Goal: Transaction & Acquisition: Purchase product/service

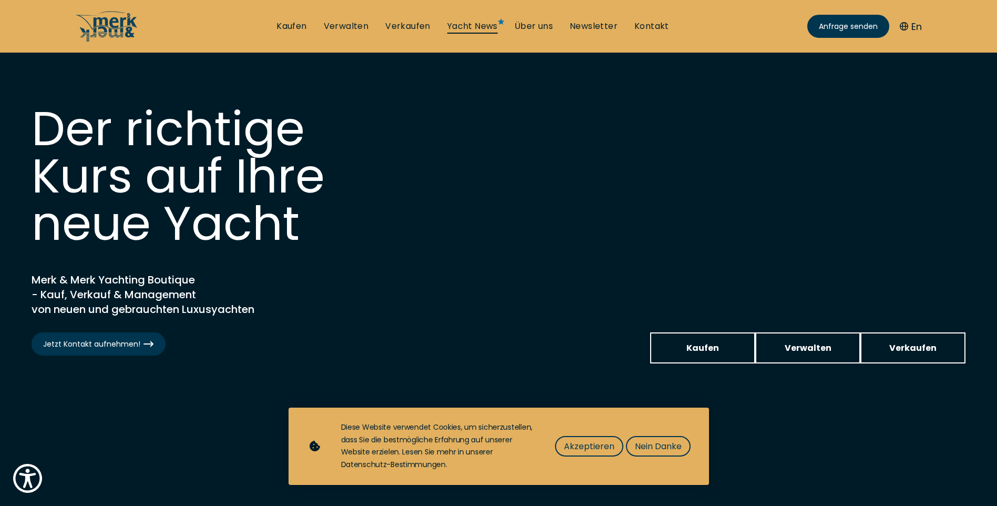
click at [485, 25] on link "Yacht News" at bounding box center [472, 26] width 50 height 12
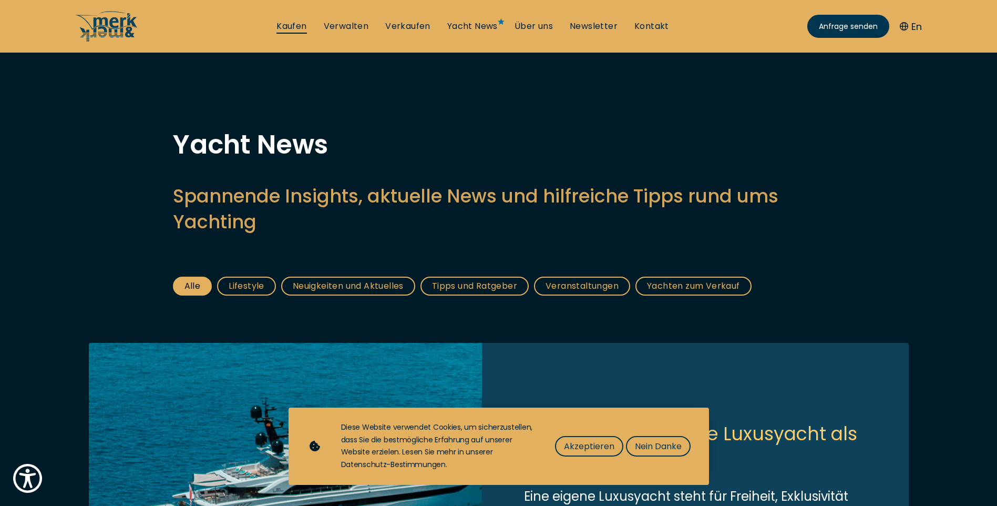
click at [292, 25] on link "Kaufen" at bounding box center [291, 26] width 30 height 12
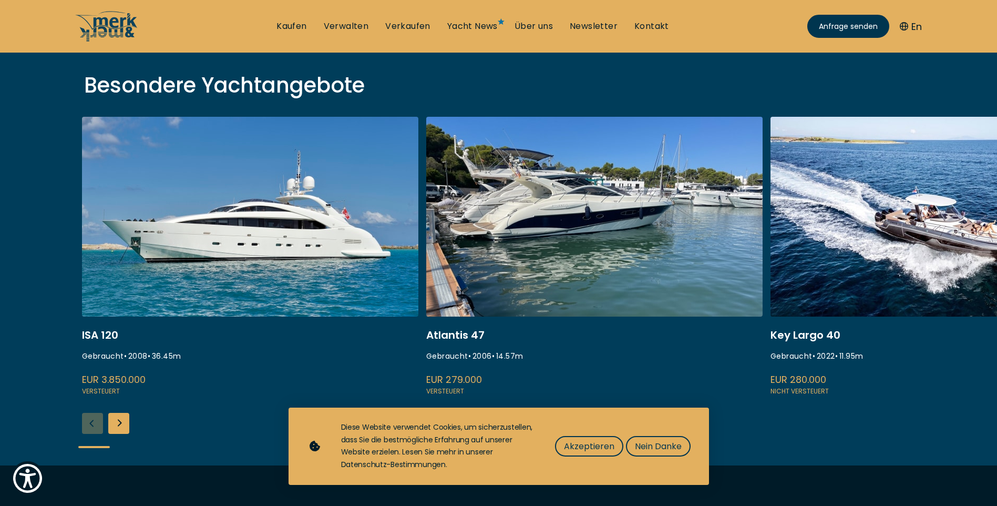
scroll to position [368, 0]
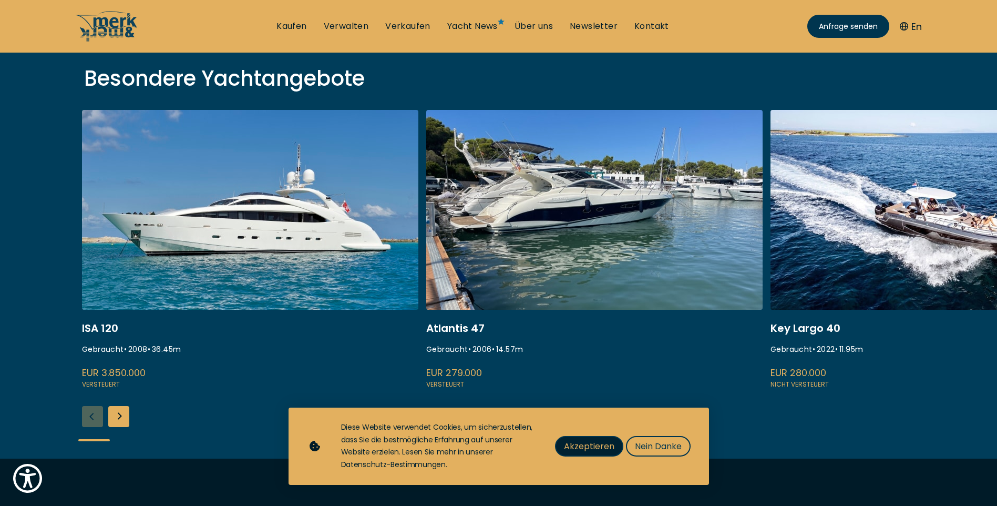
click at [585, 448] on span "Akzeptieren" at bounding box center [589, 445] width 50 height 13
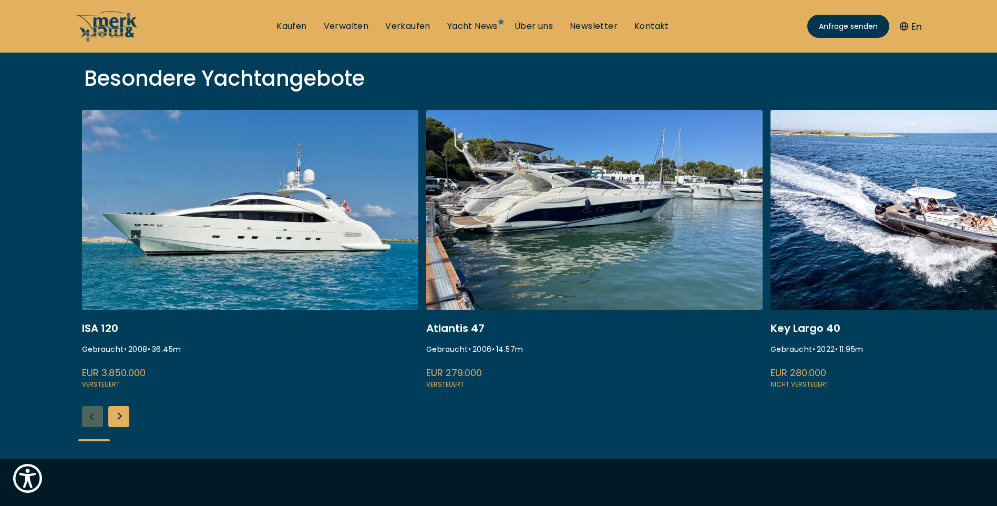
click at [120, 415] on div "Next slide" at bounding box center [118, 416] width 21 height 21
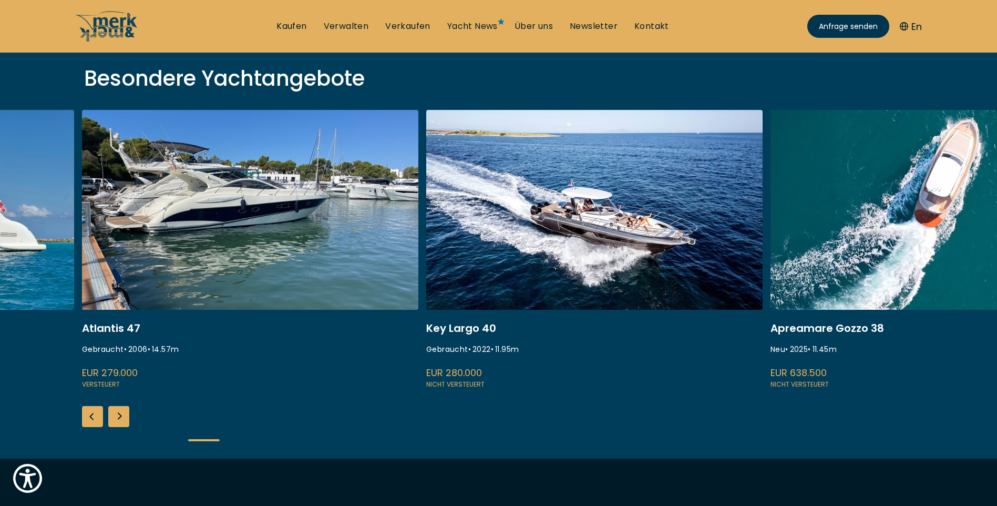
click at [120, 415] on div "Next slide" at bounding box center [118, 416] width 21 height 21
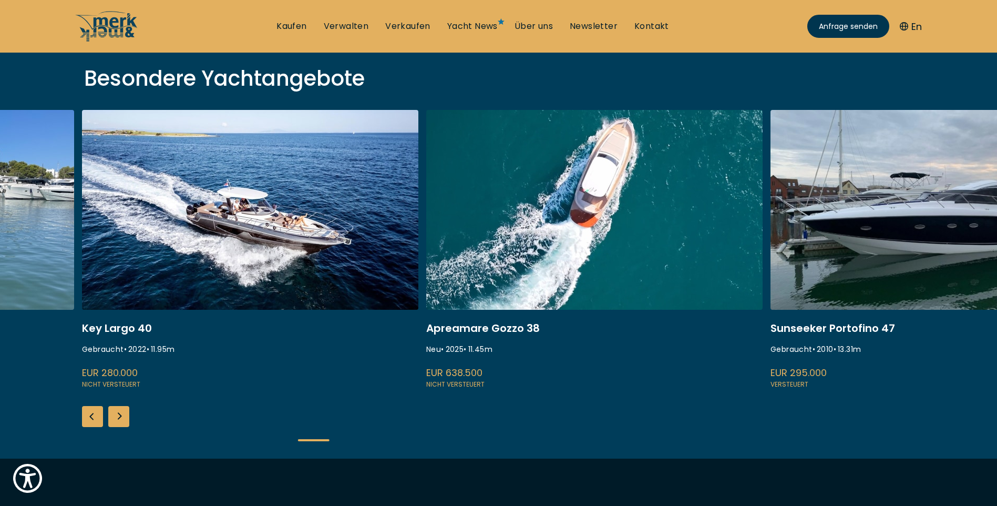
click at [120, 415] on div "Next slide" at bounding box center [118, 416] width 21 height 21
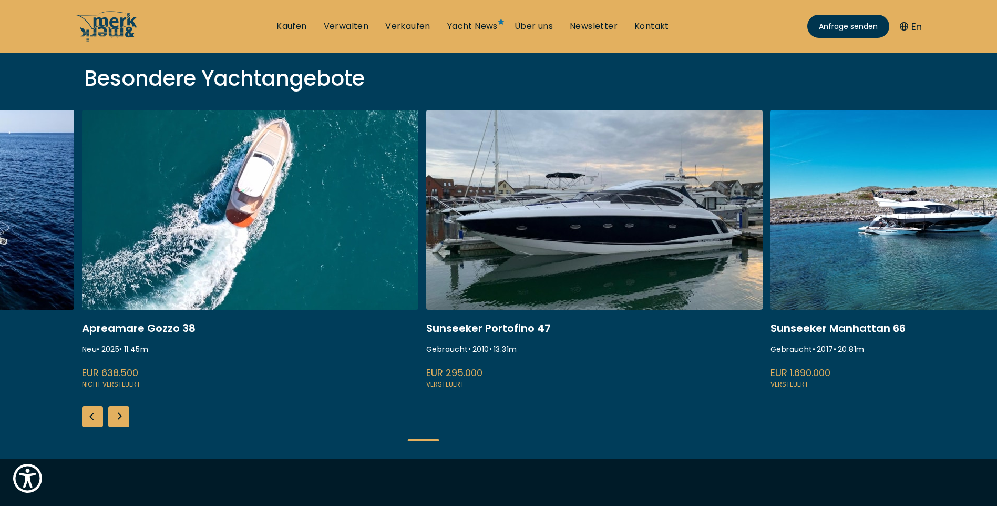
click at [614, 190] on link at bounding box center [594, 250] width 336 height 280
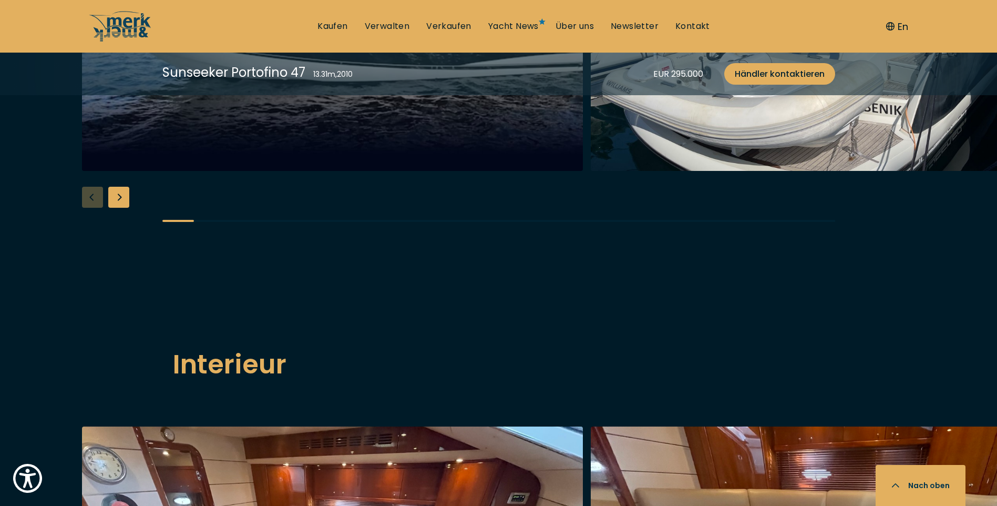
scroll to position [1104, 0]
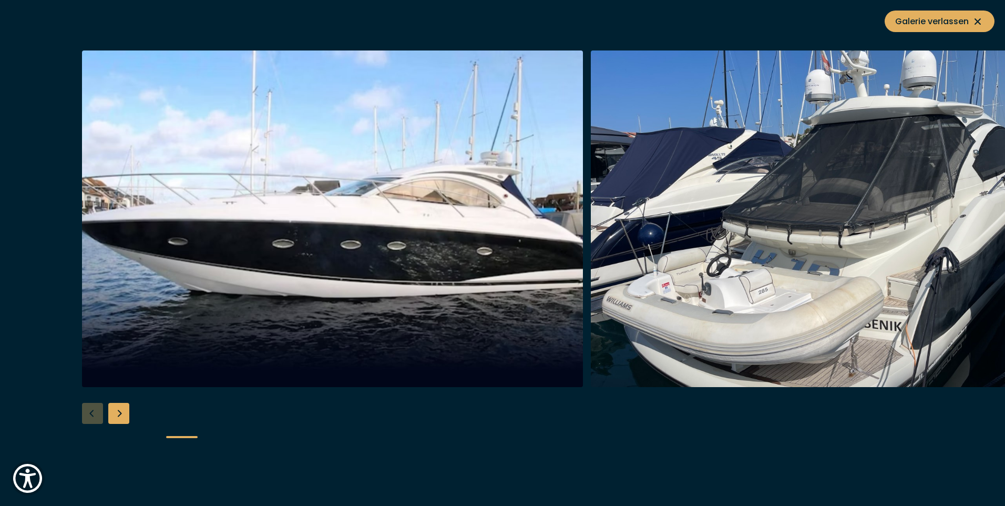
click at [121, 414] on div "Next slide" at bounding box center [118, 413] width 21 height 21
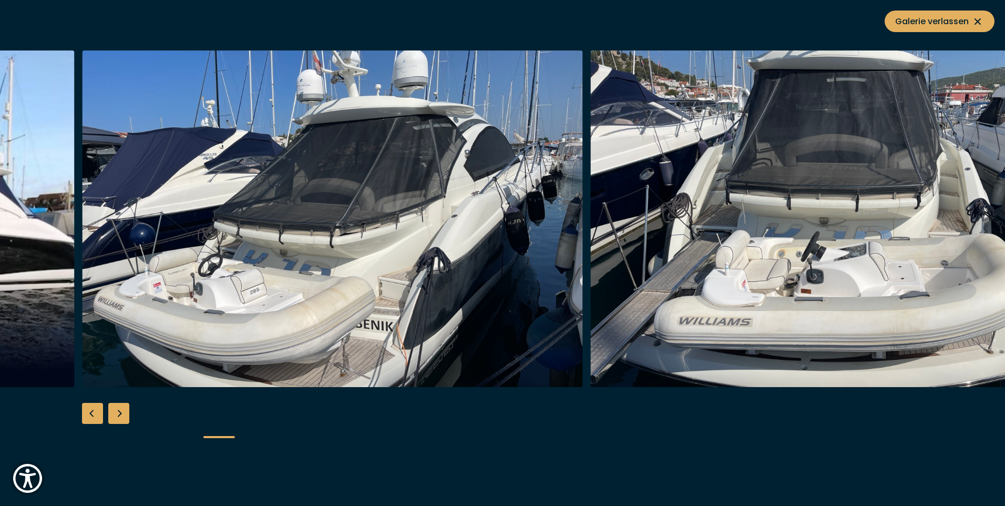
click at [121, 414] on div "Next slide" at bounding box center [118, 413] width 21 height 21
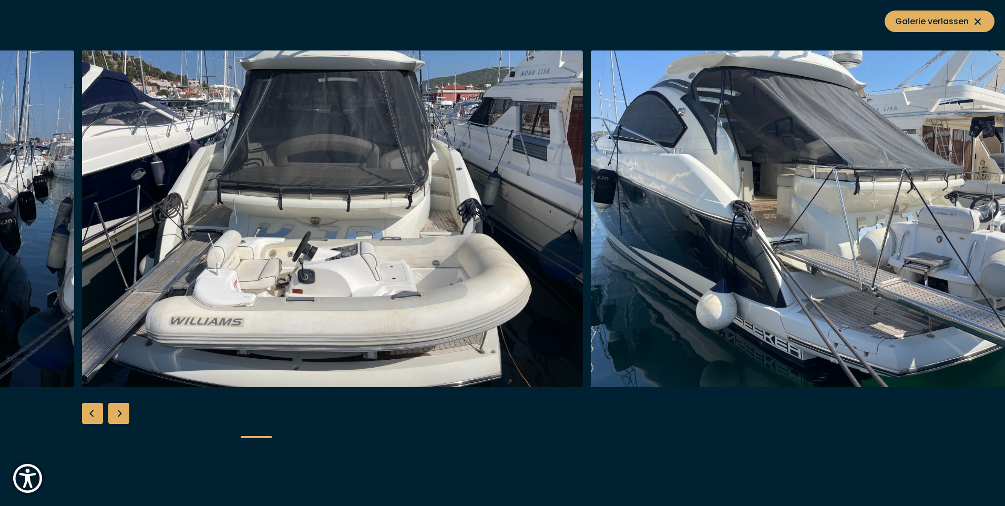
click at [121, 414] on div "Next slide" at bounding box center [118, 413] width 21 height 21
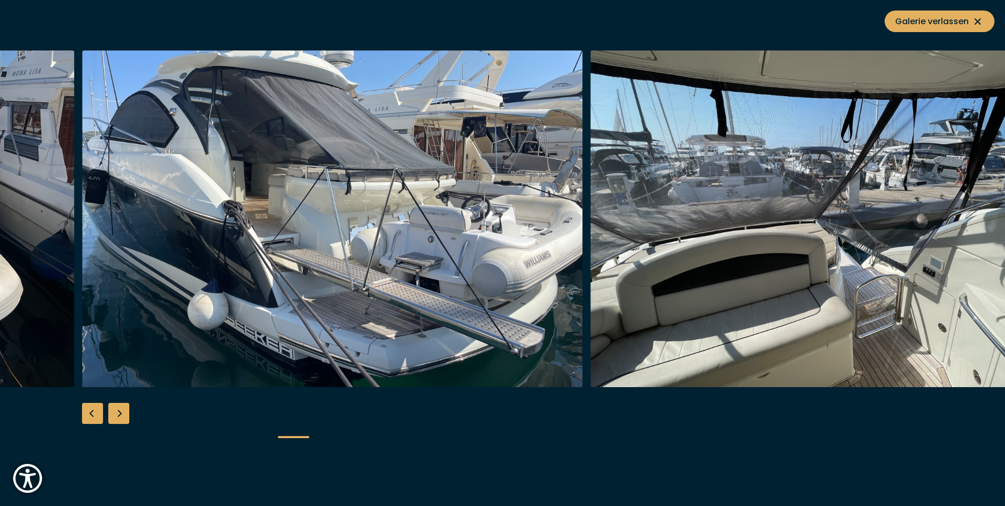
click at [121, 414] on div "Next slide" at bounding box center [118, 413] width 21 height 21
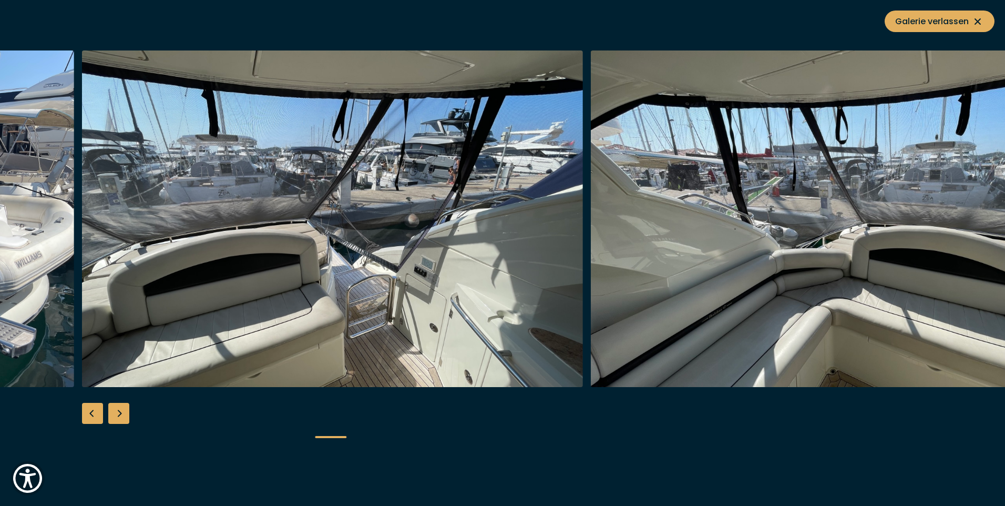
click at [121, 414] on div "Next slide" at bounding box center [118, 413] width 21 height 21
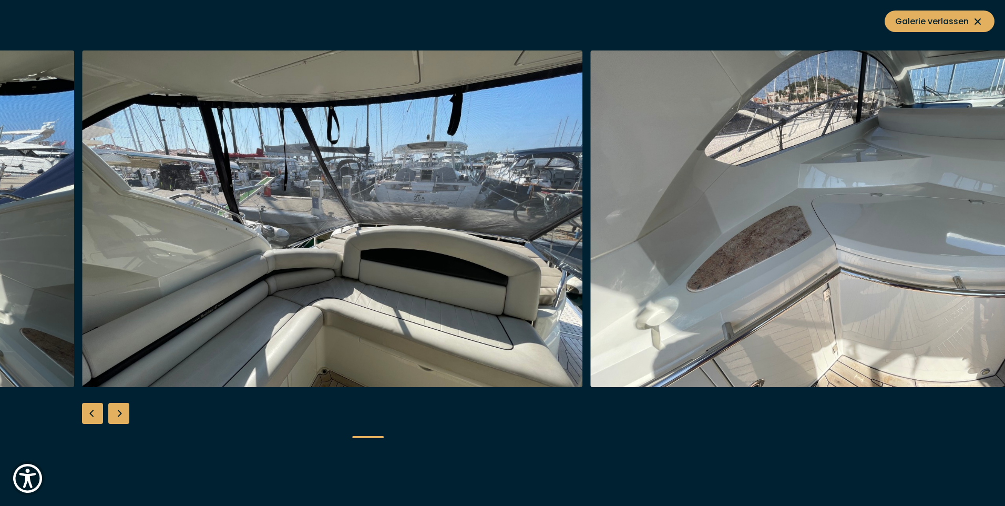
click at [121, 414] on div "Next slide" at bounding box center [118, 413] width 21 height 21
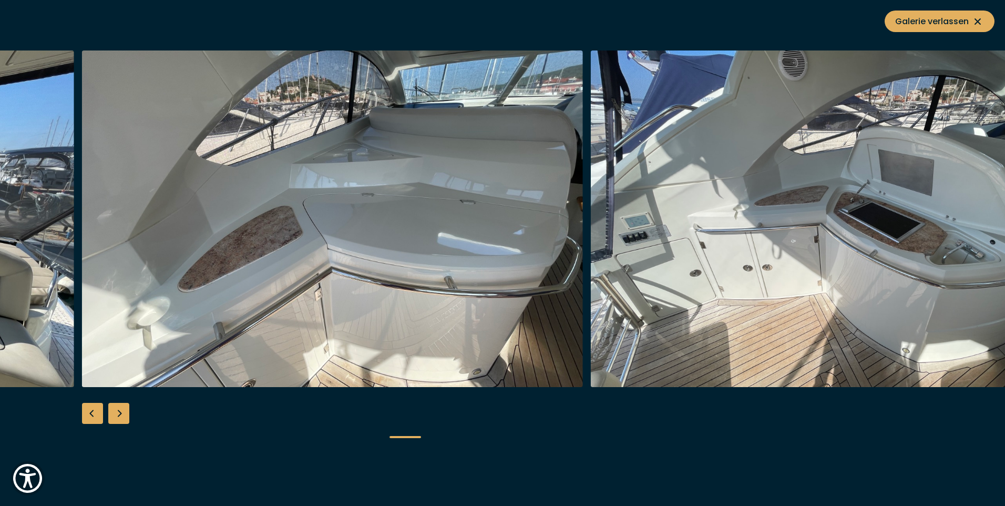
click at [121, 414] on div "Next slide" at bounding box center [118, 413] width 21 height 21
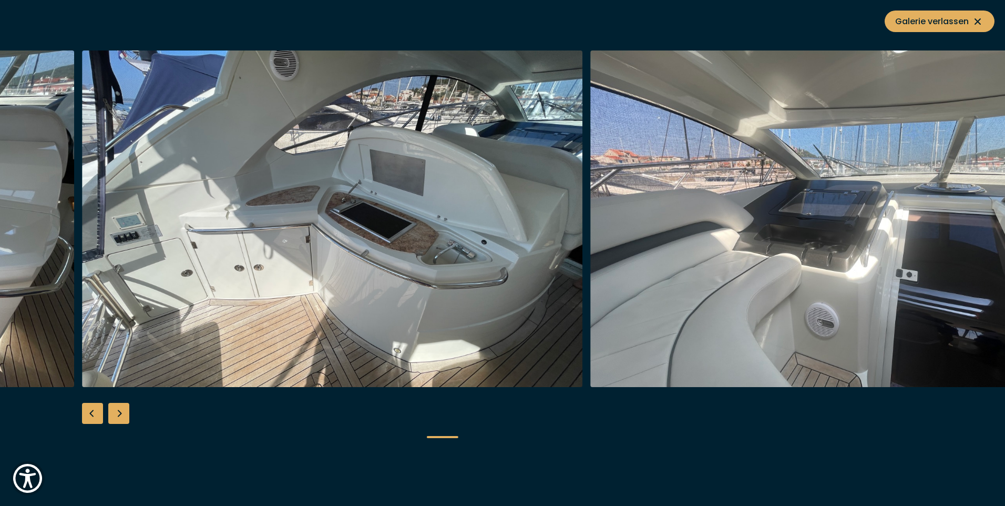
click at [121, 414] on div "Next slide" at bounding box center [118, 413] width 21 height 21
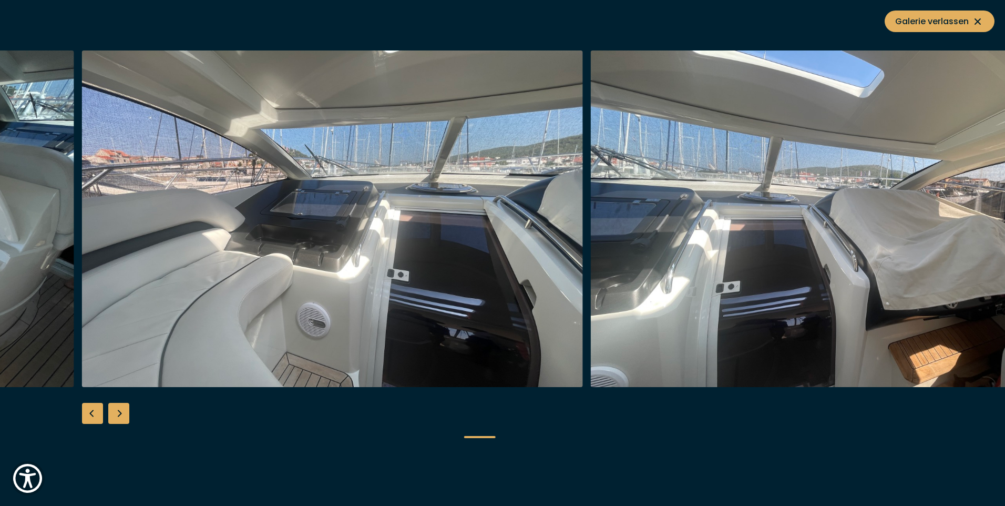
click at [121, 414] on div "Next slide" at bounding box center [118, 413] width 21 height 21
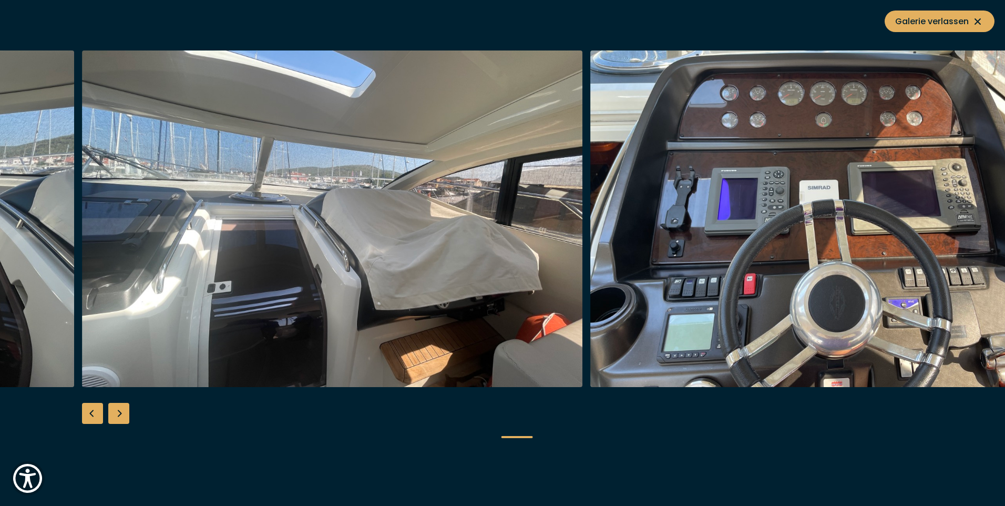
click at [121, 414] on div "Next slide" at bounding box center [118, 413] width 21 height 21
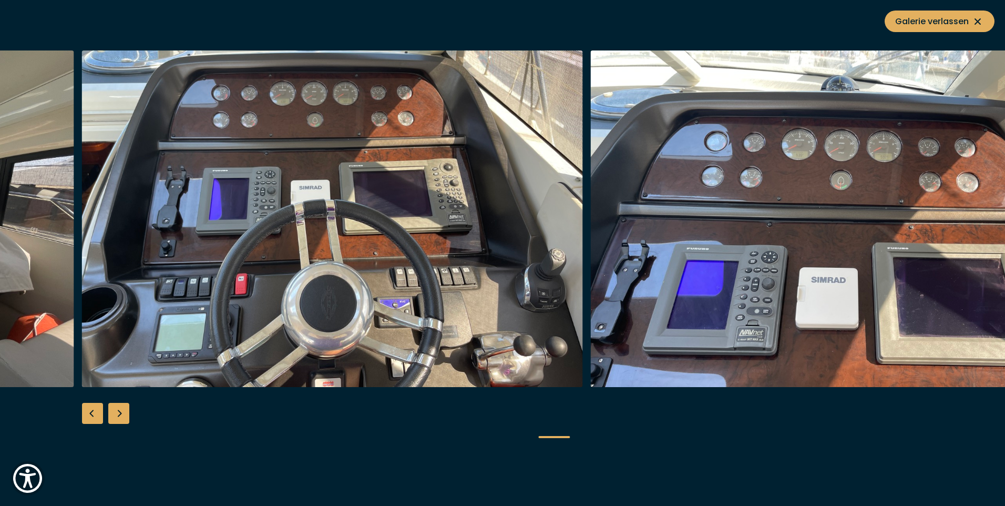
click at [121, 414] on div "Next slide" at bounding box center [118, 413] width 21 height 21
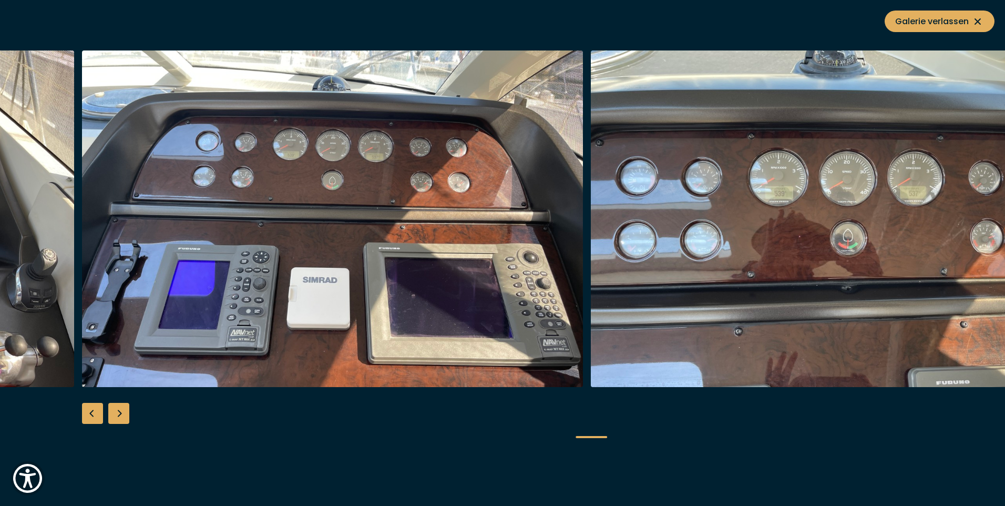
click at [121, 414] on div "Next slide" at bounding box center [118, 413] width 21 height 21
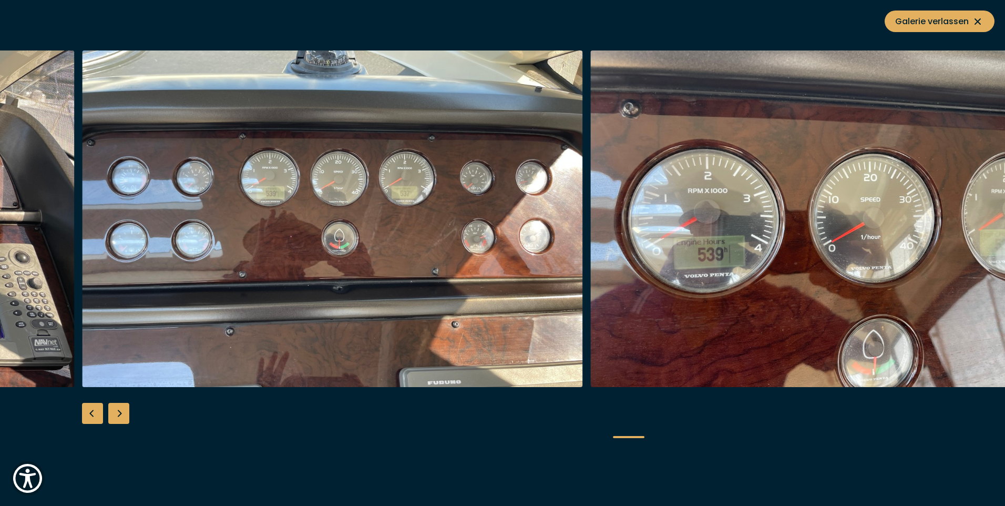
click at [121, 414] on div "Next slide" at bounding box center [118, 413] width 21 height 21
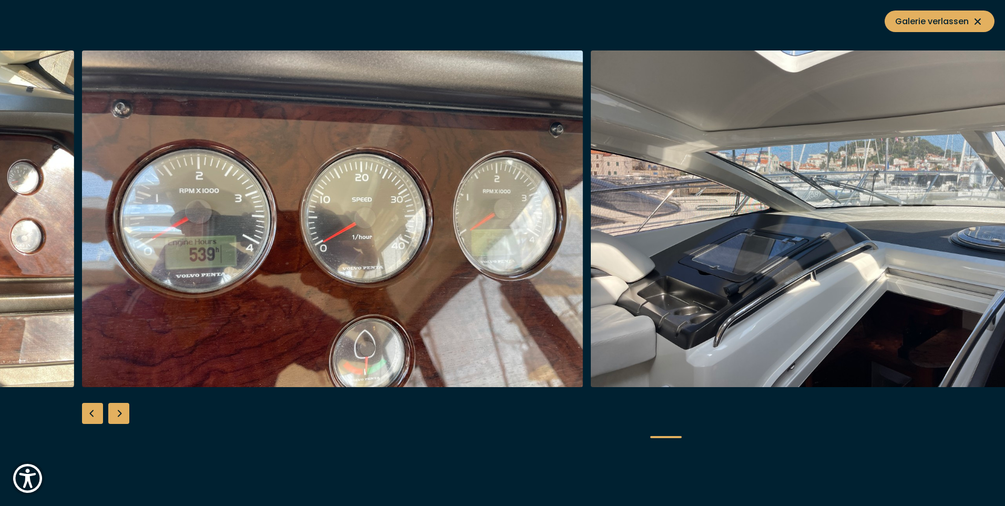
click at [121, 414] on div "Next slide" at bounding box center [118, 413] width 21 height 21
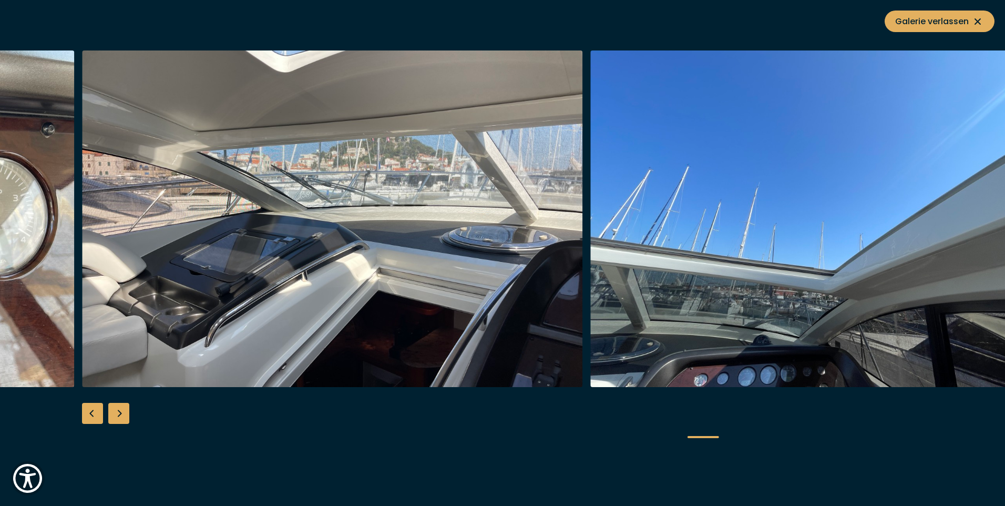
click at [121, 414] on div "Next slide" at bounding box center [118, 413] width 21 height 21
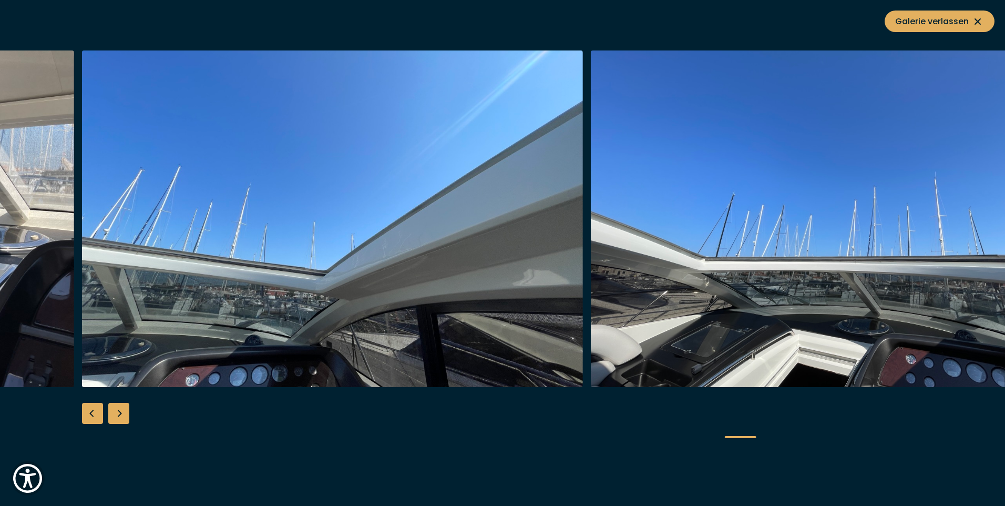
click at [121, 414] on div "Next slide" at bounding box center [118, 413] width 21 height 21
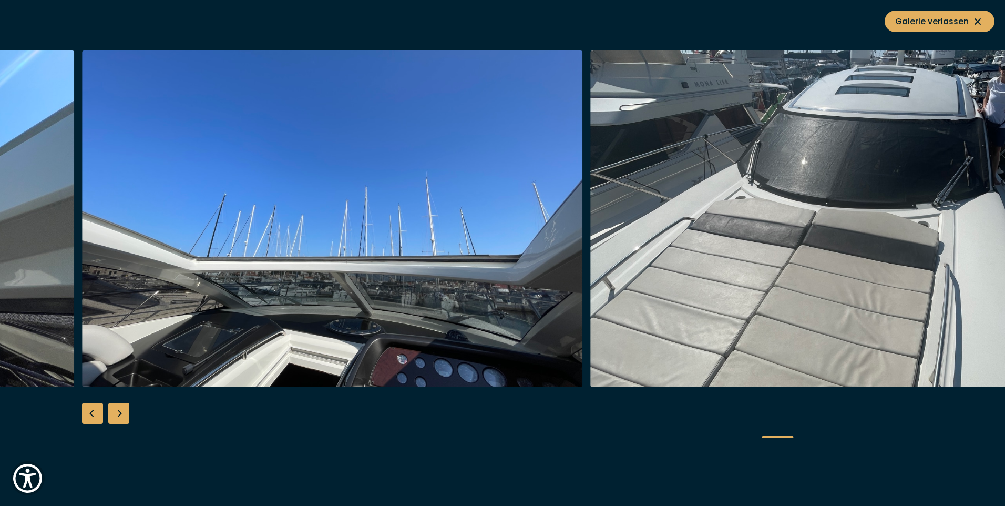
click at [121, 414] on div "Next slide" at bounding box center [118, 413] width 21 height 21
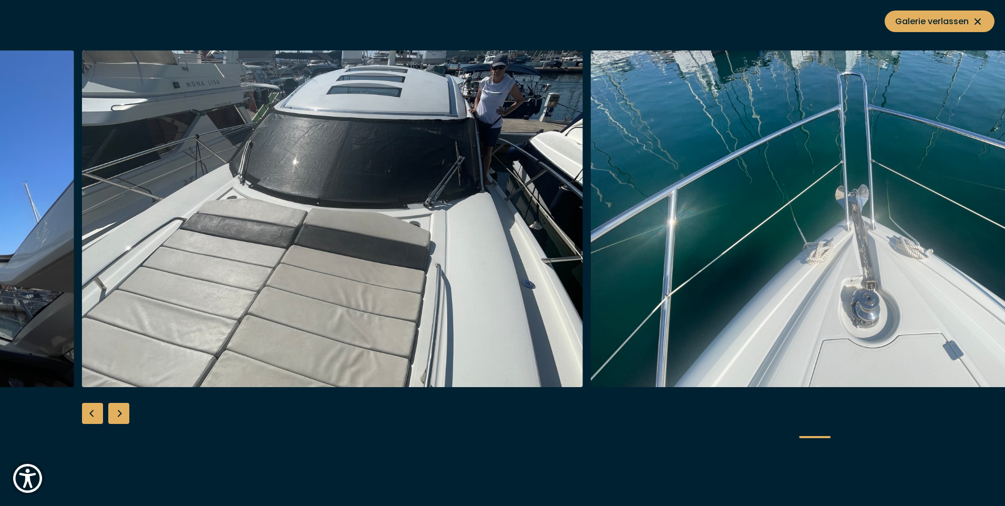
click at [121, 414] on div "Next slide" at bounding box center [118, 413] width 21 height 21
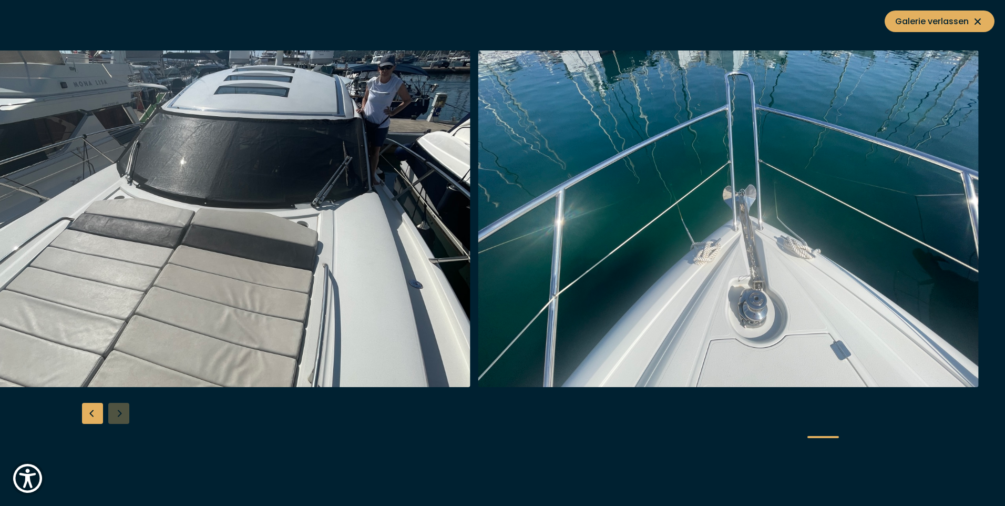
click at [121, 414] on div at bounding box center [502, 252] width 1005 height 405
click at [972, 20] on icon at bounding box center [977, 21] width 13 height 13
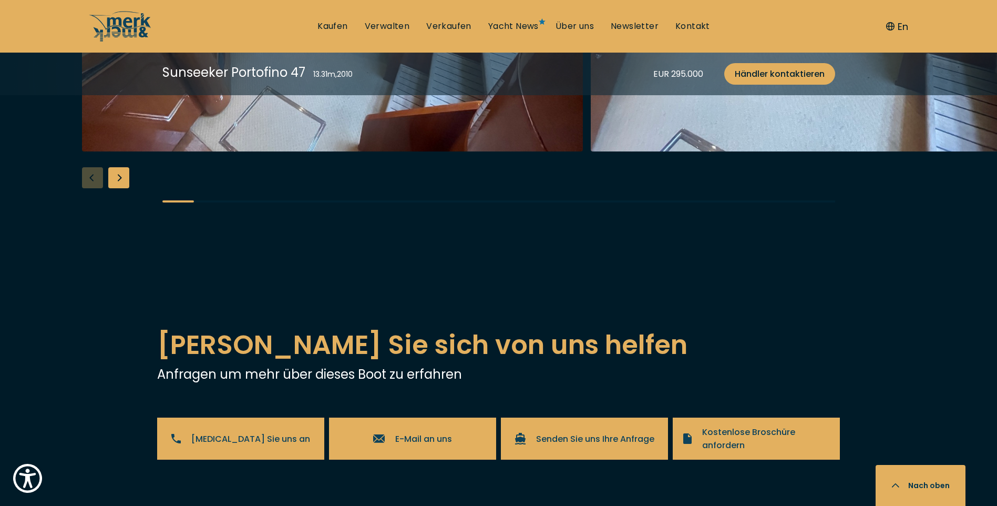
scroll to position [1735, 0]
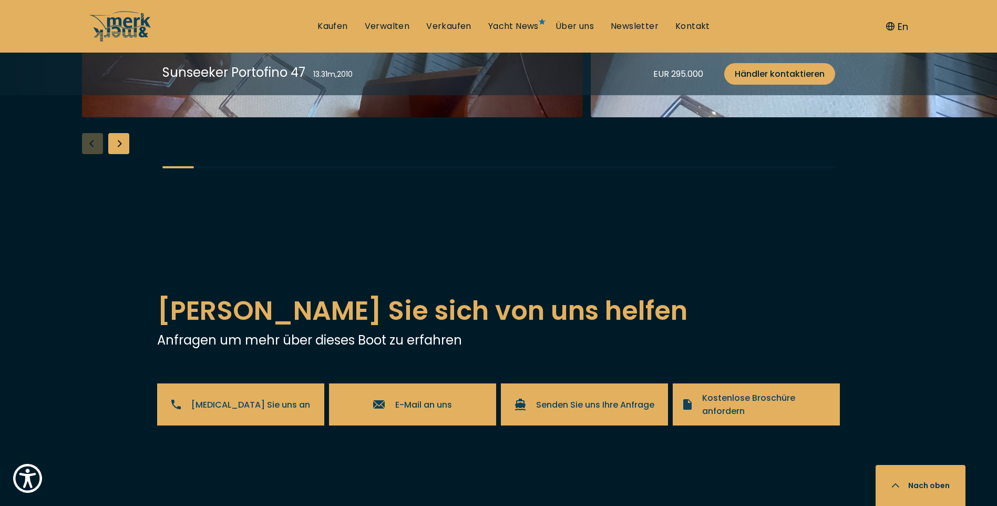
click at [123, 154] on div "Next slide" at bounding box center [118, 143] width 21 height 21
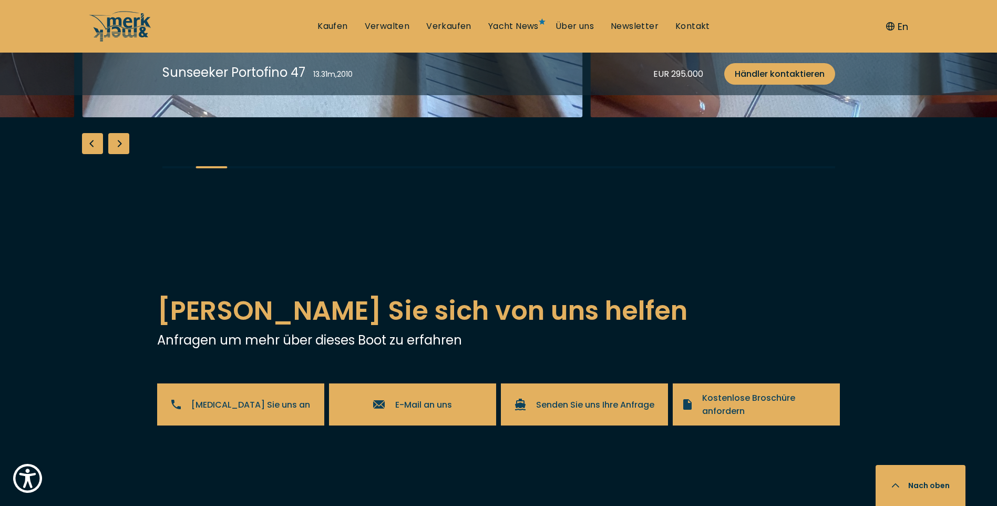
click at [123, 154] on div "Next slide" at bounding box center [118, 143] width 21 height 21
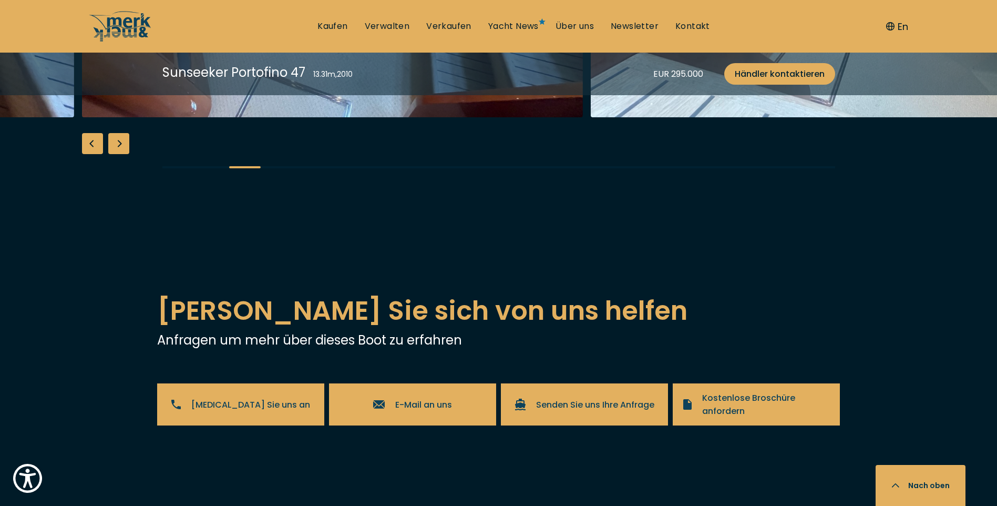
click at [123, 154] on div "Next slide" at bounding box center [118, 143] width 21 height 21
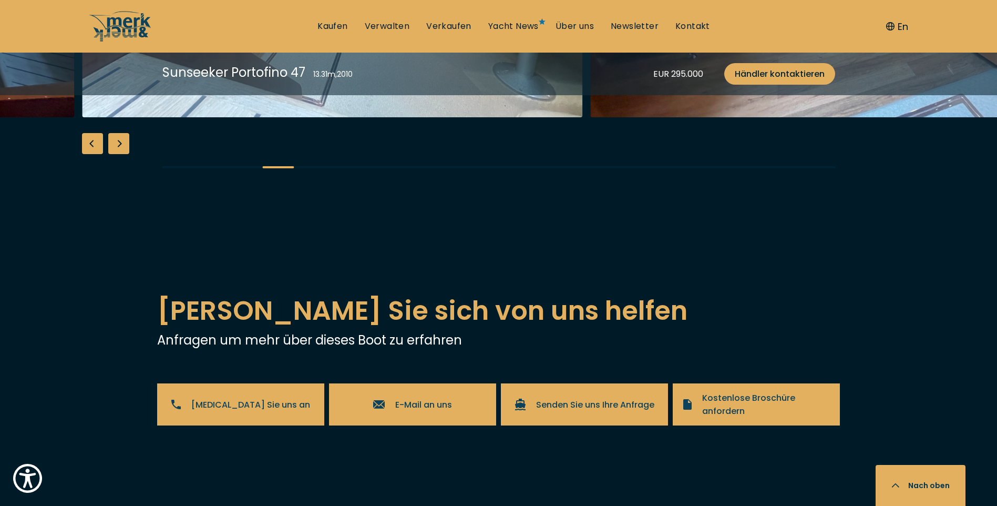
click at [123, 154] on div "Next slide" at bounding box center [118, 143] width 21 height 21
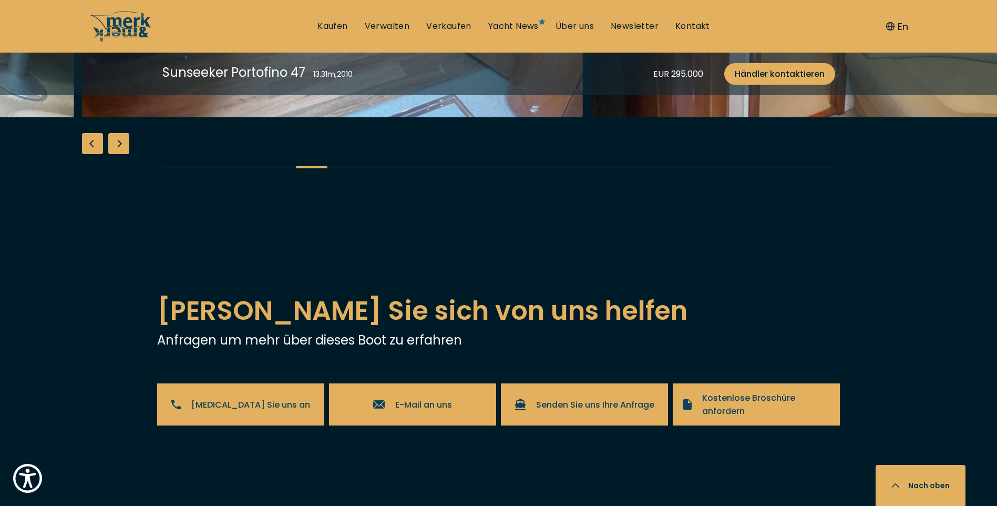
click at [123, 154] on div "Next slide" at bounding box center [118, 143] width 21 height 21
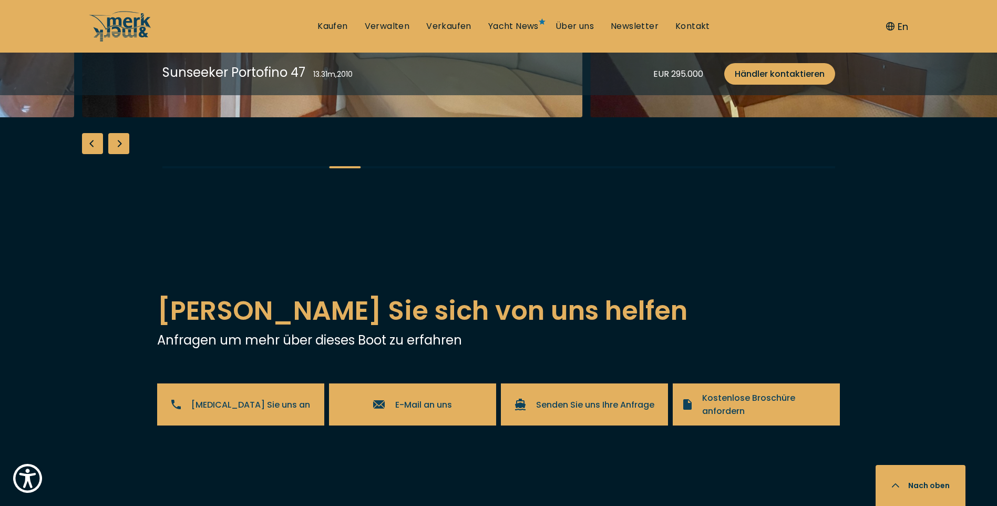
click at [123, 154] on div "Next slide" at bounding box center [118, 143] width 21 height 21
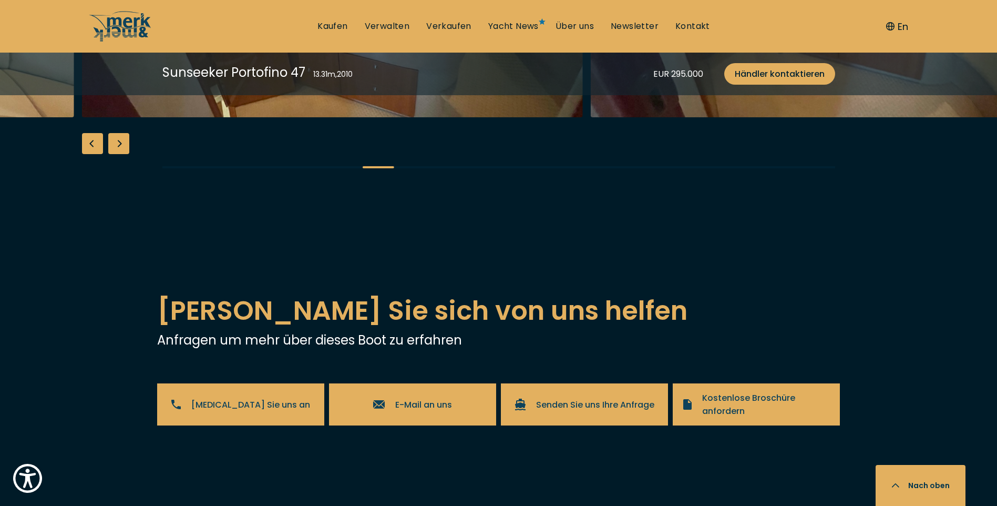
click at [123, 154] on div "Next slide" at bounding box center [118, 143] width 21 height 21
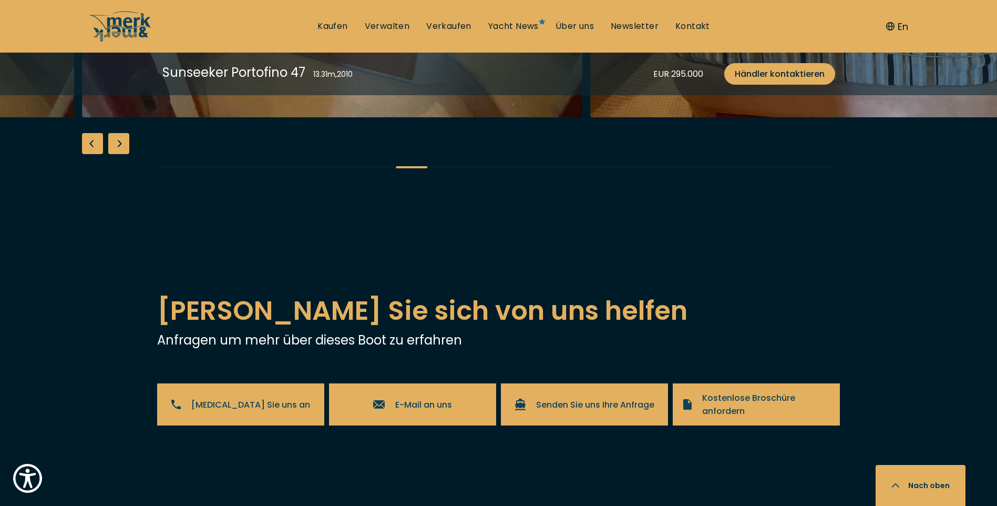
click at [123, 154] on div "Next slide" at bounding box center [118, 143] width 21 height 21
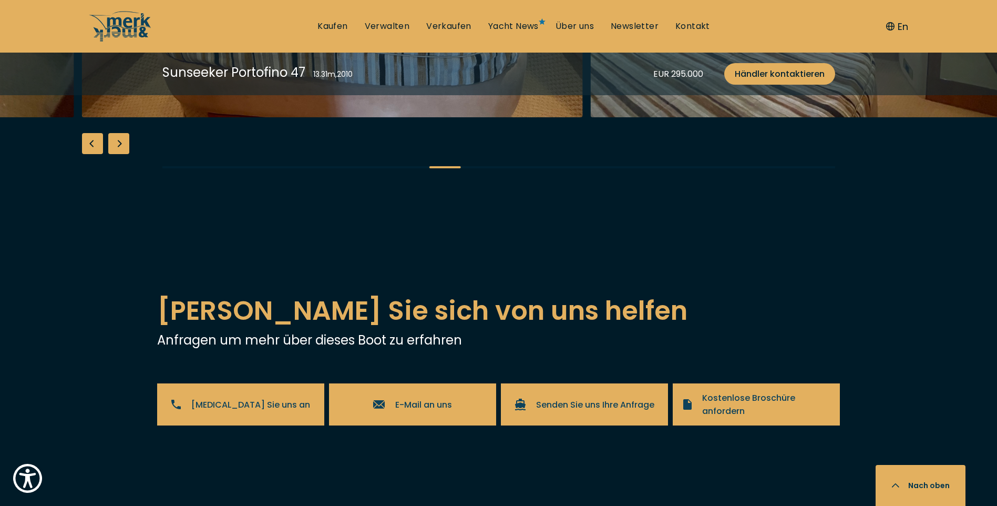
click at [123, 154] on div "Next slide" at bounding box center [118, 143] width 21 height 21
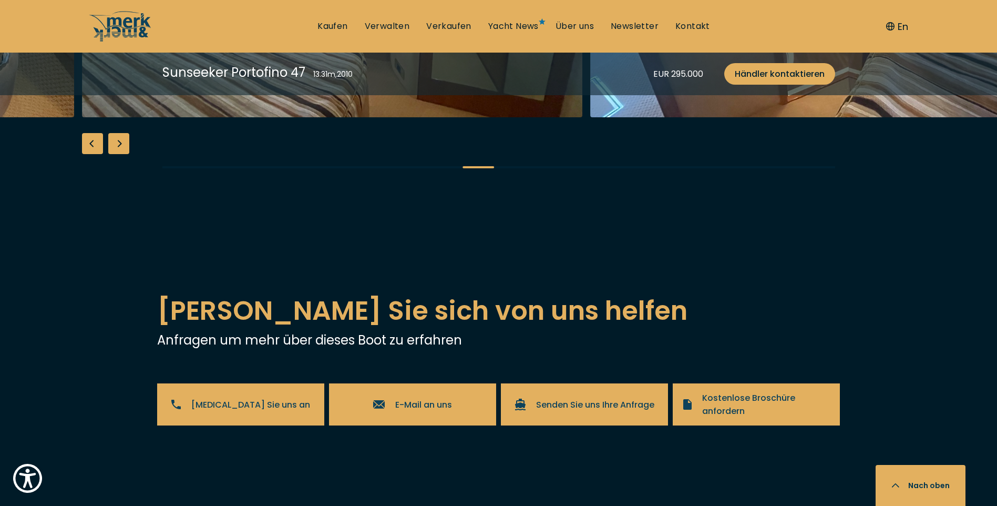
click at [123, 154] on div "Next slide" at bounding box center [118, 143] width 21 height 21
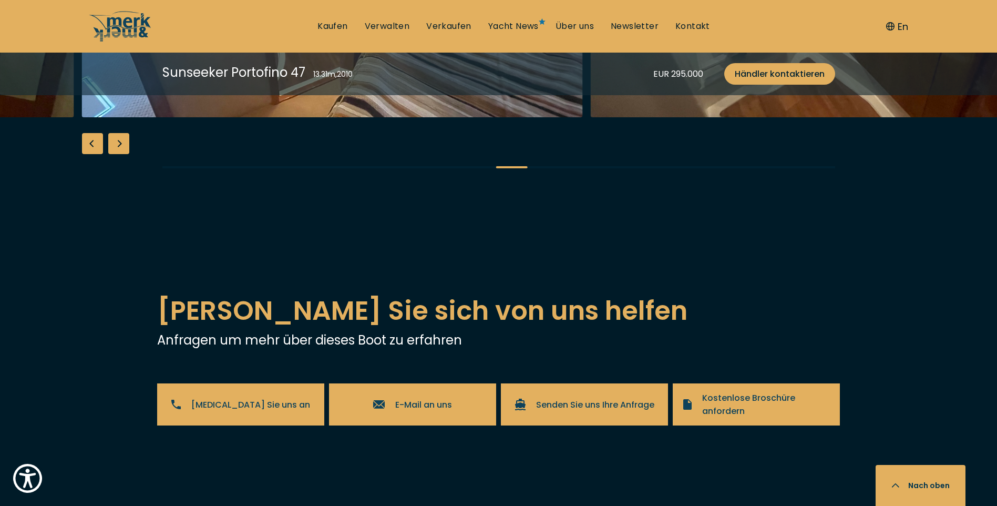
click at [123, 154] on div "Next slide" at bounding box center [118, 143] width 21 height 21
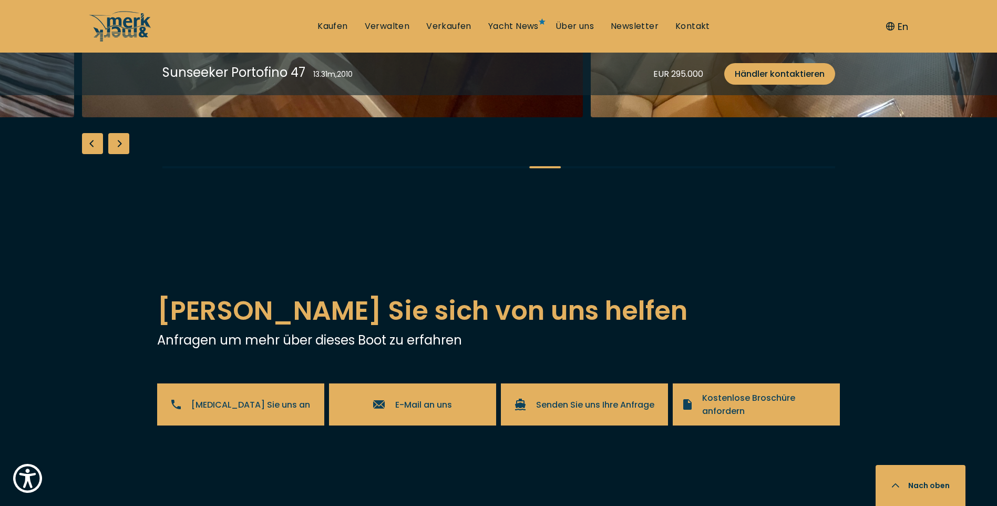
click at [123, 154] on div "Next slide" at bounding box center [118, 143] width 21 height 21
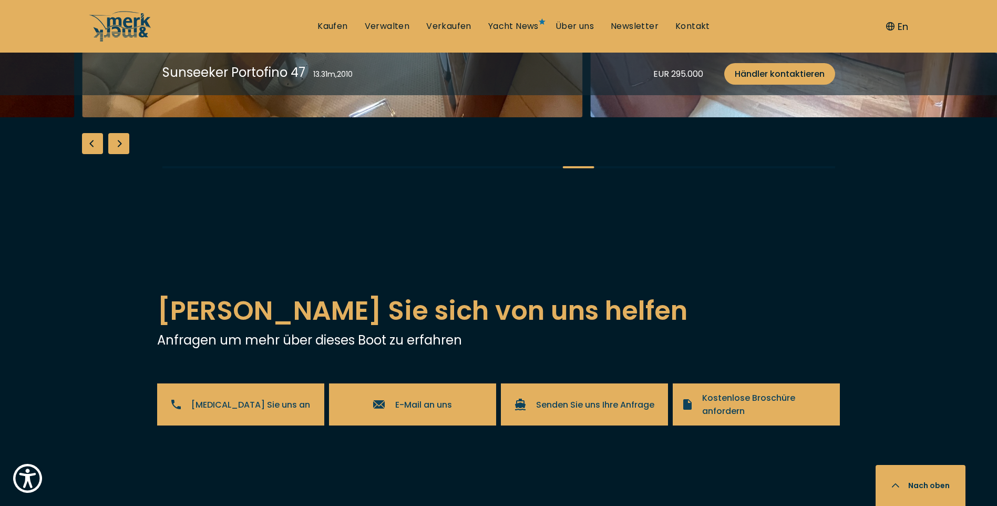
click at [123, 154] on div "Next slide" at bounding box center [118, 143] width 21 height 21
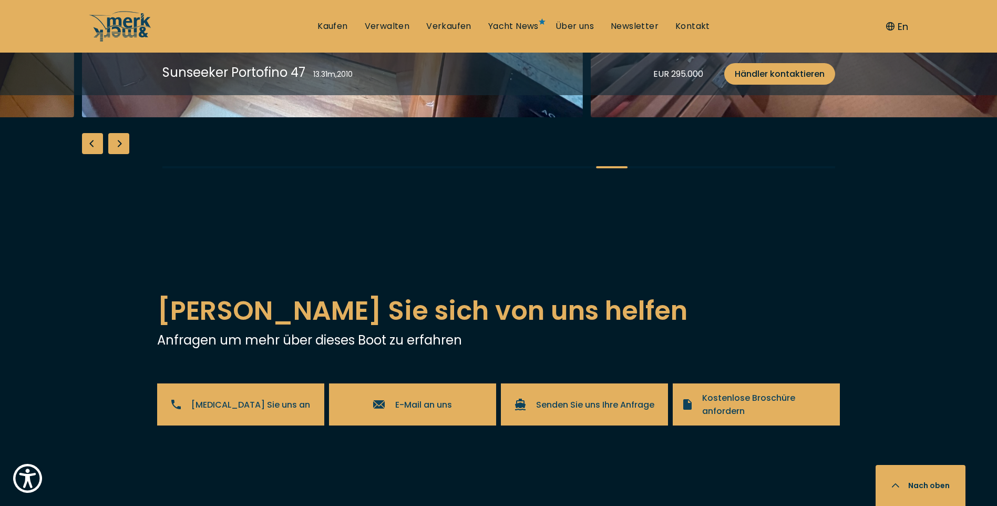
click at [123, 154] on div "Next slide" at bounding box center [118, 143] width 21 height 21
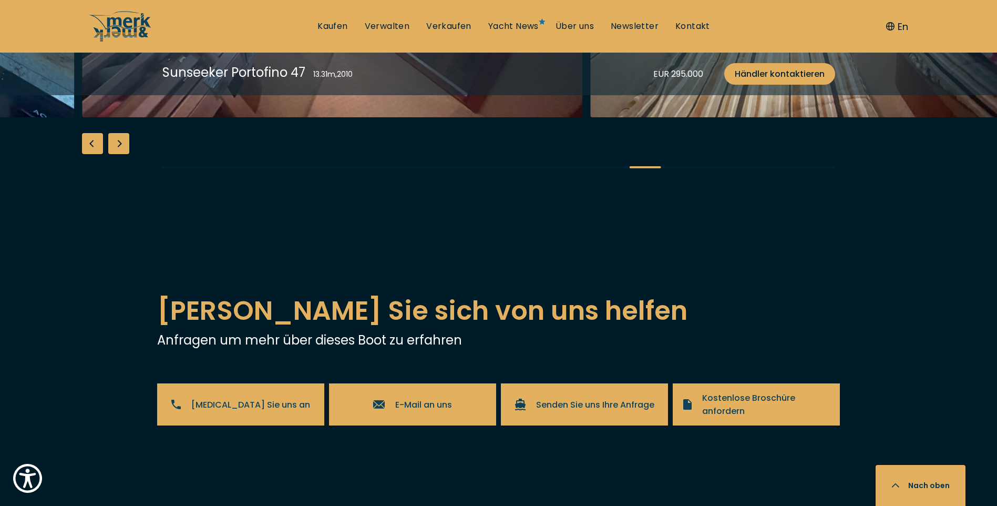
click at [123, 154] on div "Next slide" at bounding box center [118, 143] width 21 height 21
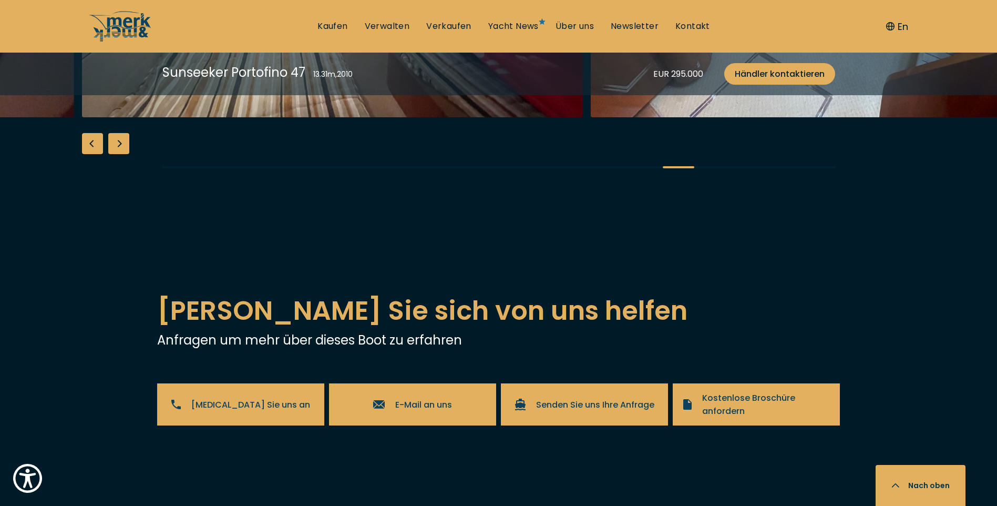
click at [123, 154] on div "Next slide" at bounding box center [118, 143] width 21 height 21
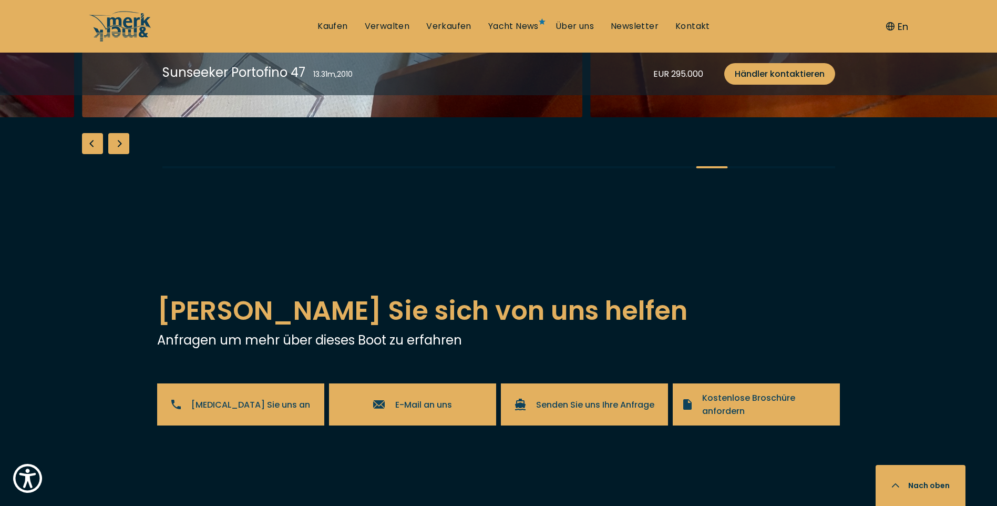
click at [123, 154] on div "Next slide" at bounding box center [118, 143] width 21 height 21
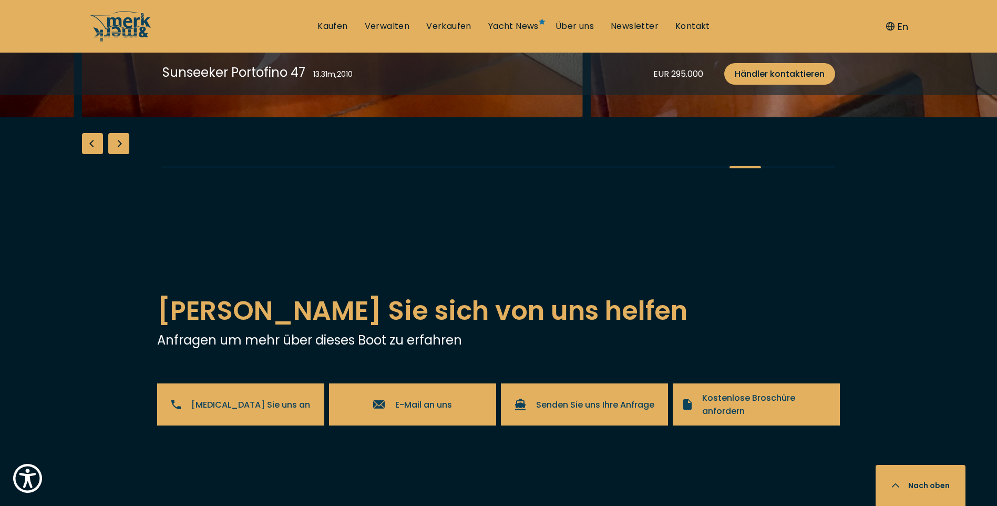
click at [121, 154] on div "Next slide" at bounding box center [118, 143] width 21 height 21
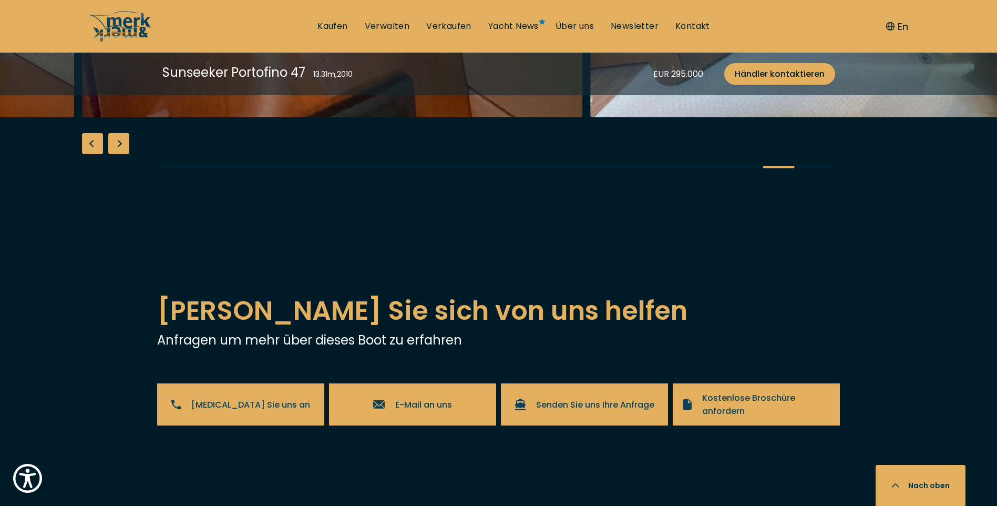
click at [121, 154] on div "Next slide" at bounding box center [118, 143] width 21 height 21
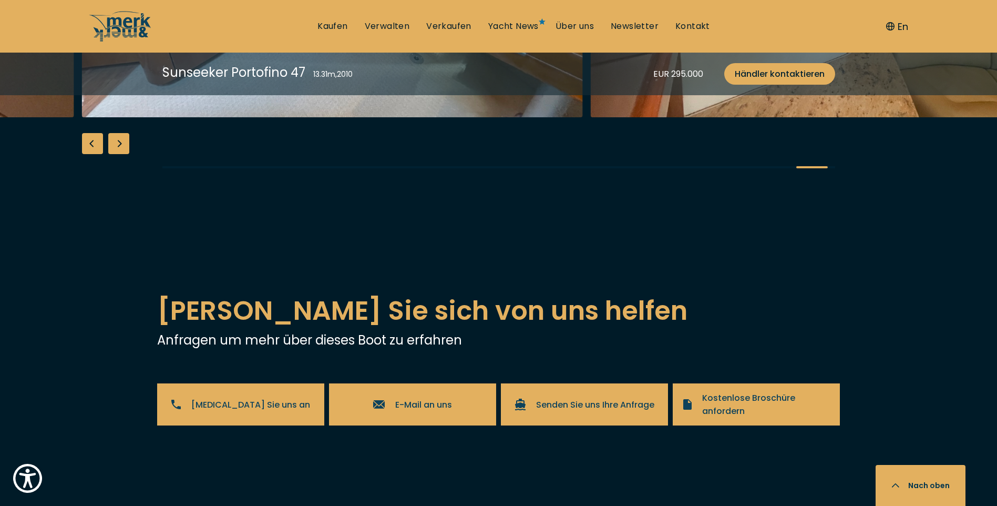
click at [121, 154] on div "Next slide" at bounding box center [118, 143] width 21 height 21
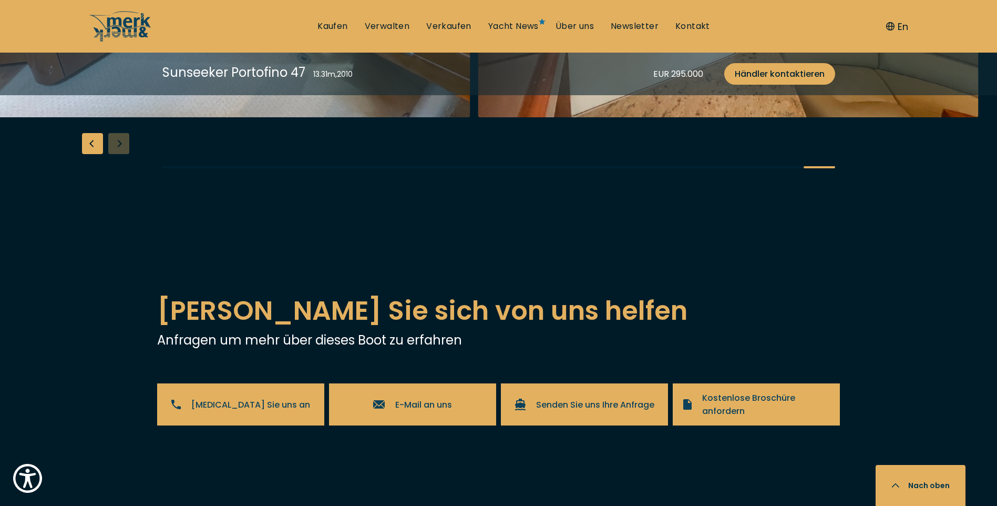
click at [91, 154] on div "Previous slide" at bounding box center [92, 143] width 21 height 21
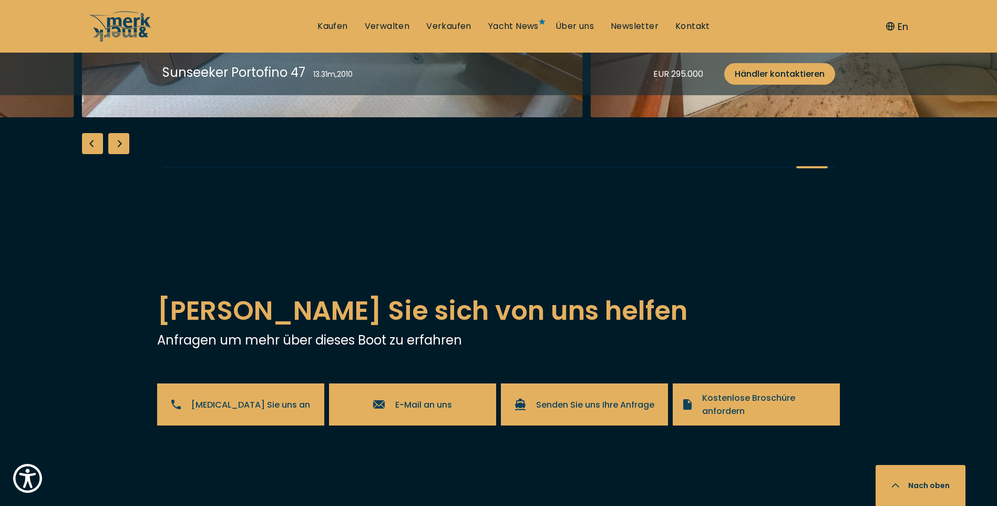
click at [91, 154] on div "Previous slide" at bounding box center [92, 143] width 21 height 21
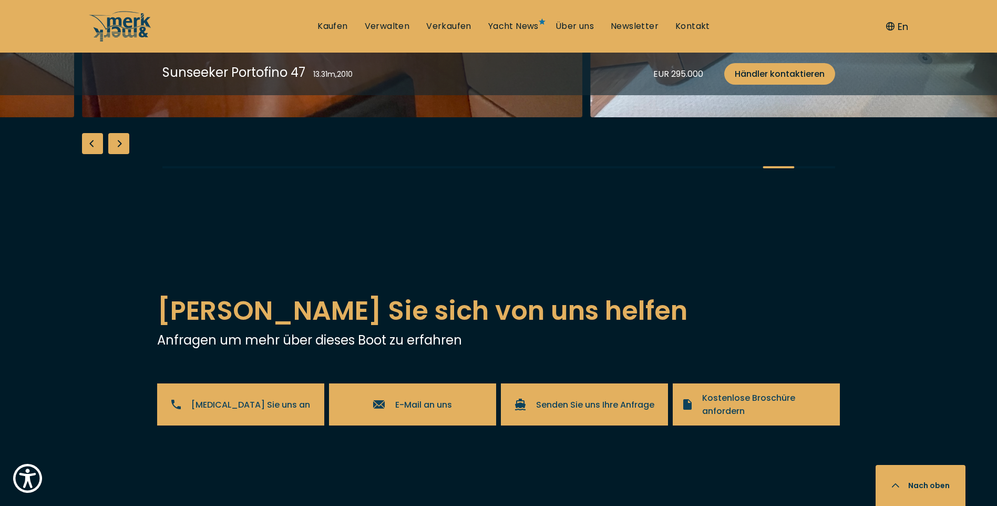
click at [91, 154] on div "Previous slide" at bounding box center [92, 143] width 21 height 21
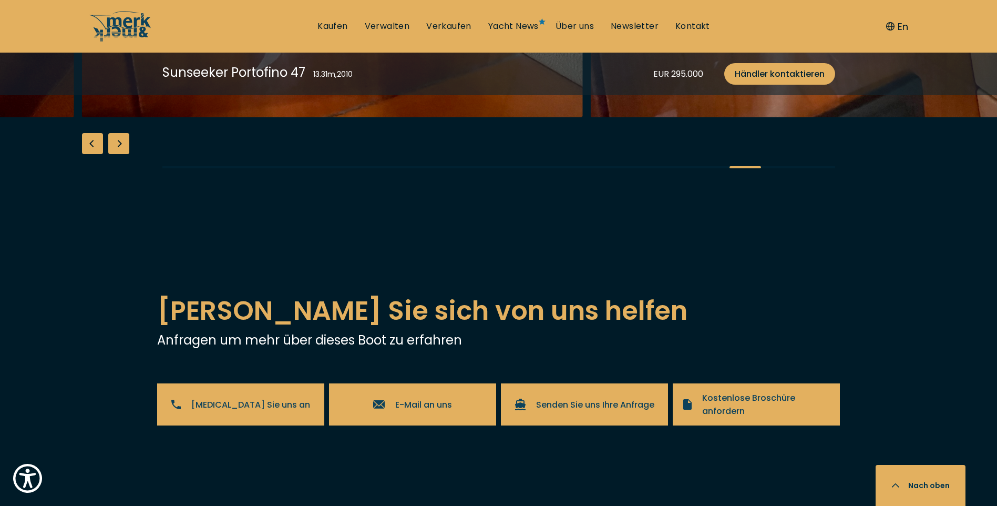
click at [91, 154] on div "Previous slide" at bounding box center [92, 143] width 21 height 21
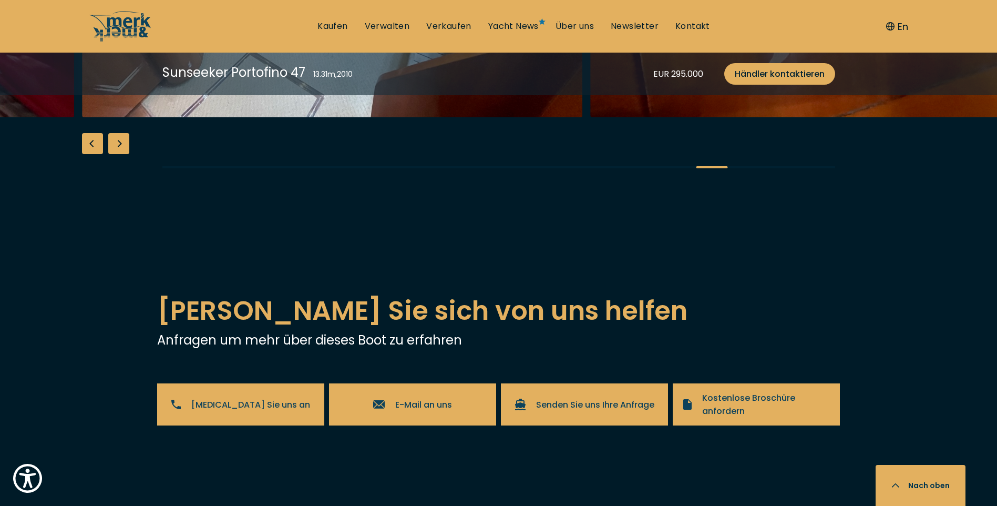
click at [91, 154] on div "Previous slide" at bounding box center [92, 143] width 21 height 21
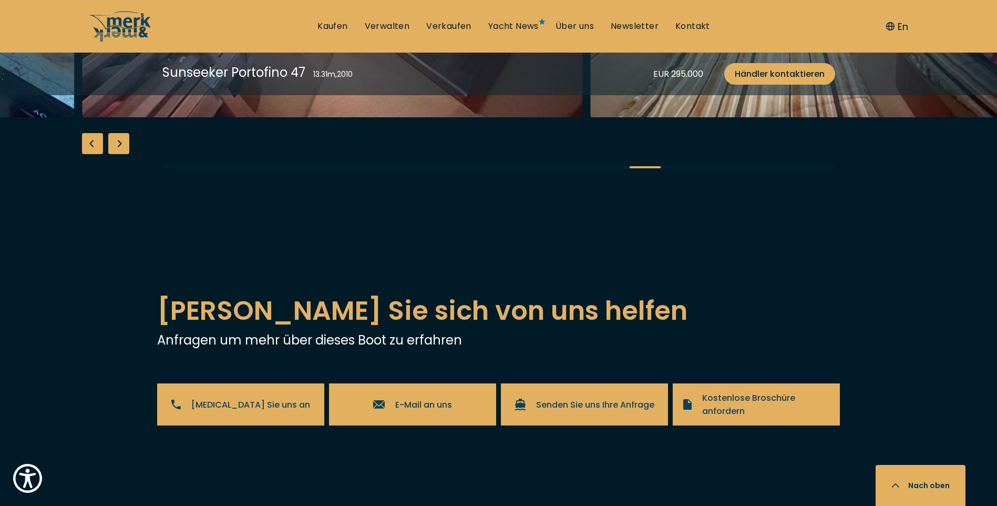
click at [91, 154] on div "Previous slide" at bounding box center [92, 143] width 21 height 21
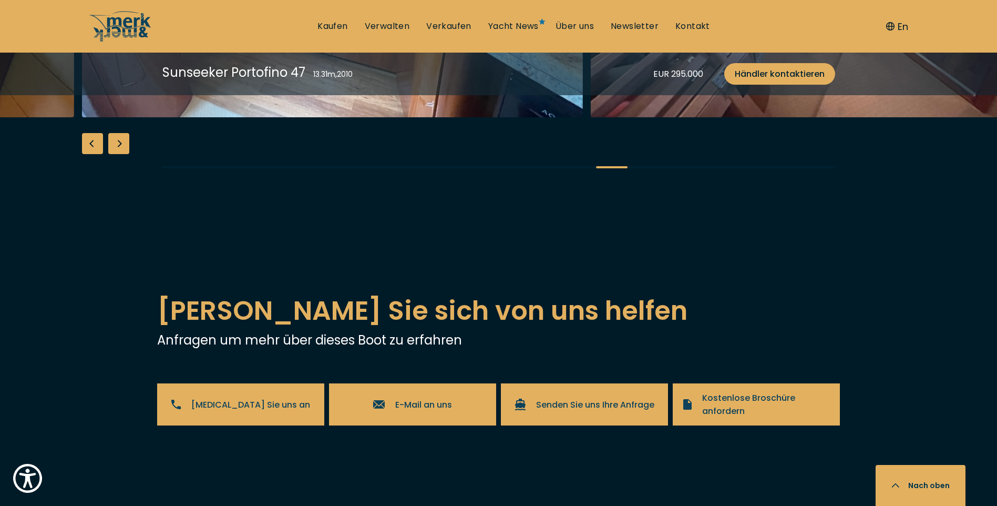
click at [91, 154] on div "Previous slide" at bounding box center [92, 143] width 21 height 21
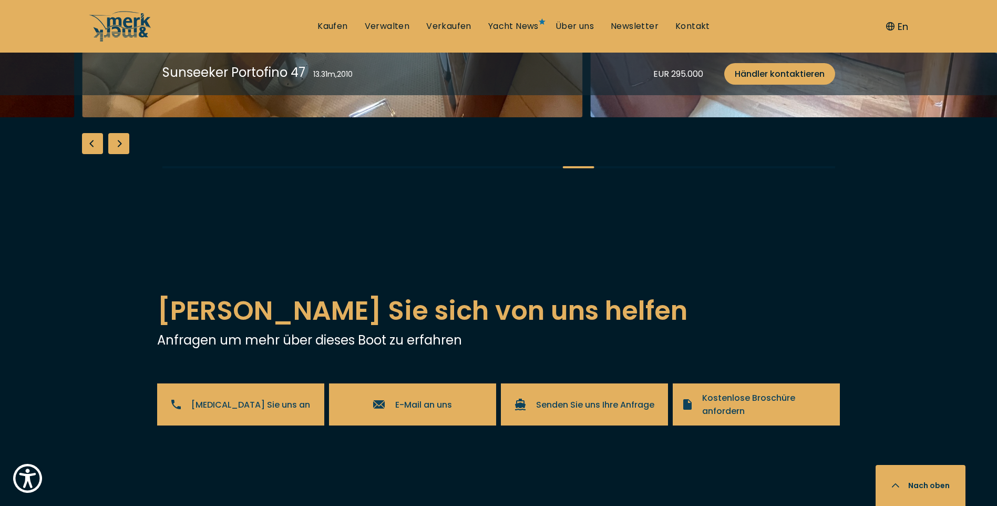
click at [91, 154] on div "Previous slide" at bounding box center [92, 143] width 21 height 21
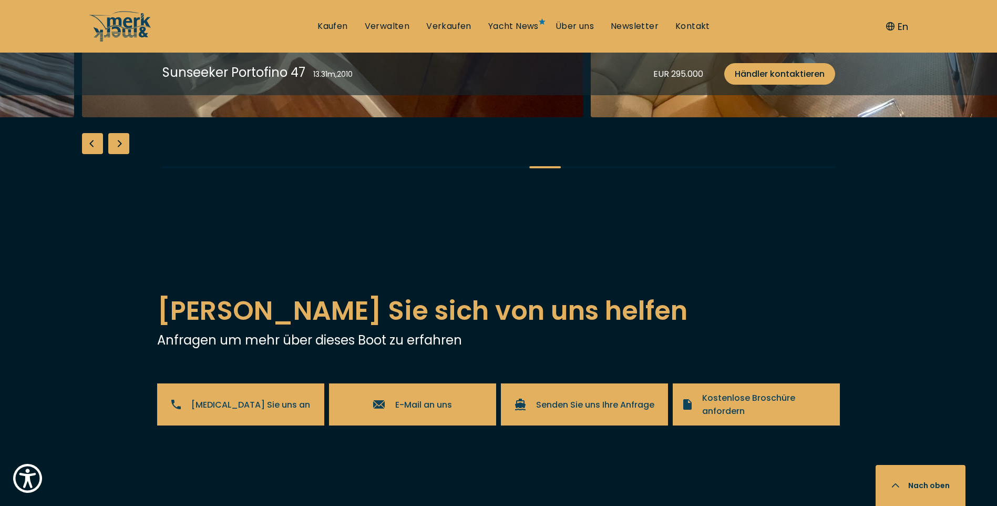
click at [91, 154] on div "Previous slide" at bounding box center [92, 143] width 21 height 21
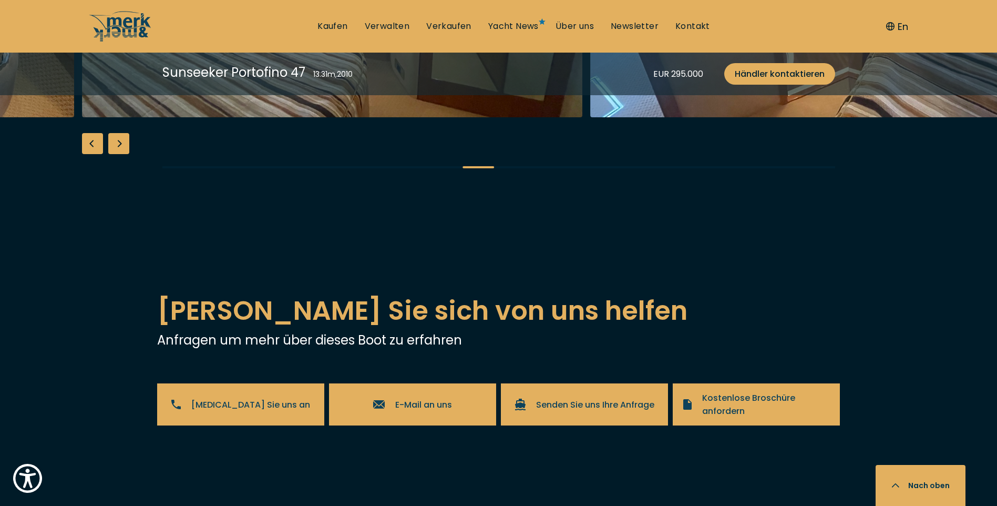
click at [91, 154] on div "Previous slide" at bounding box center [92, 143] width 21 height 21
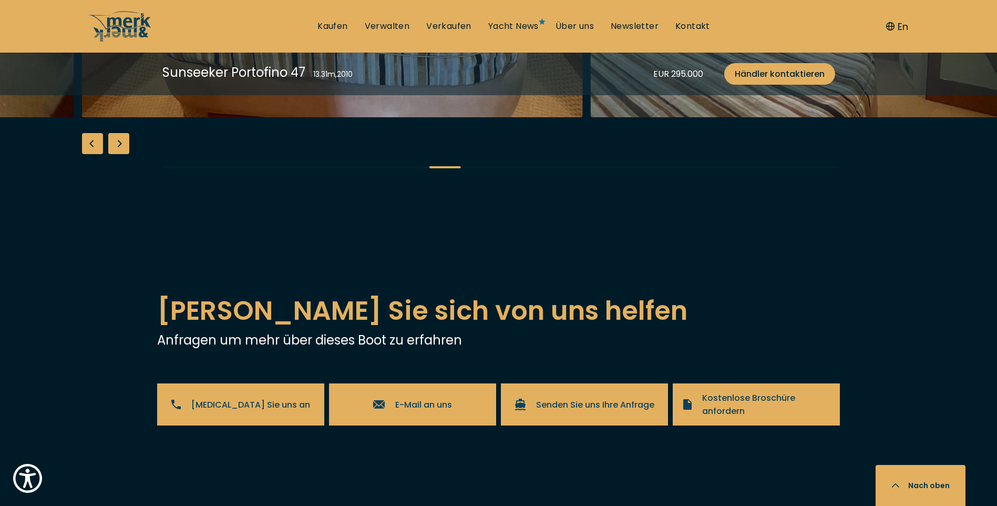
click at [91, 154] on div "Previous slide" at bounding box center [92, 143] width 21 height 21
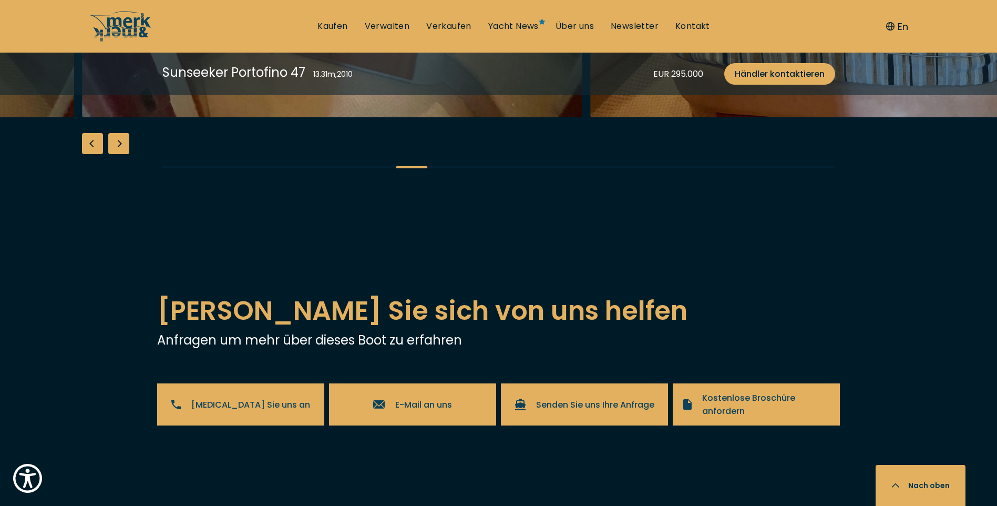
click at [91, 154] on div "Previous slide" at bounding box center [92, 143] width 21 height 21
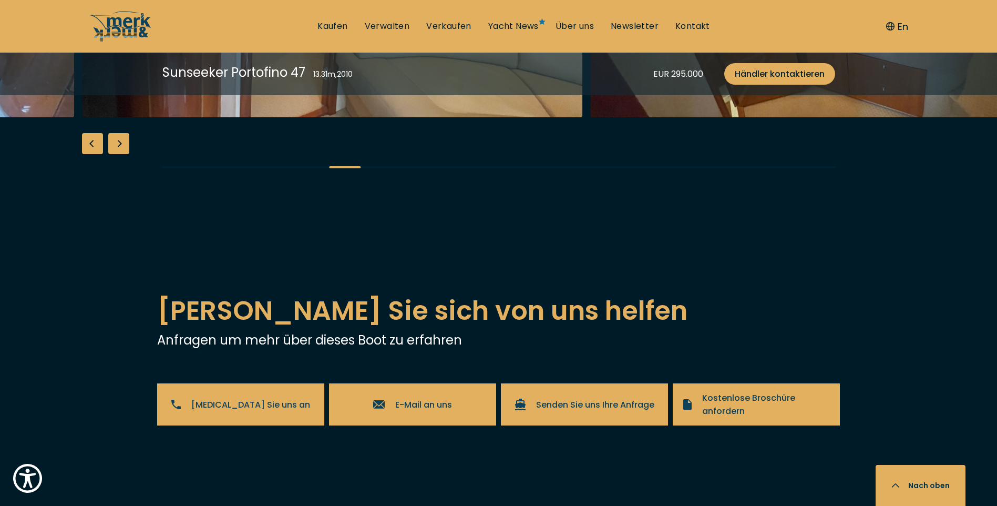
click at [91, 154] on div "Previous slide" at bounding box center [92, 143] width 21 height 21
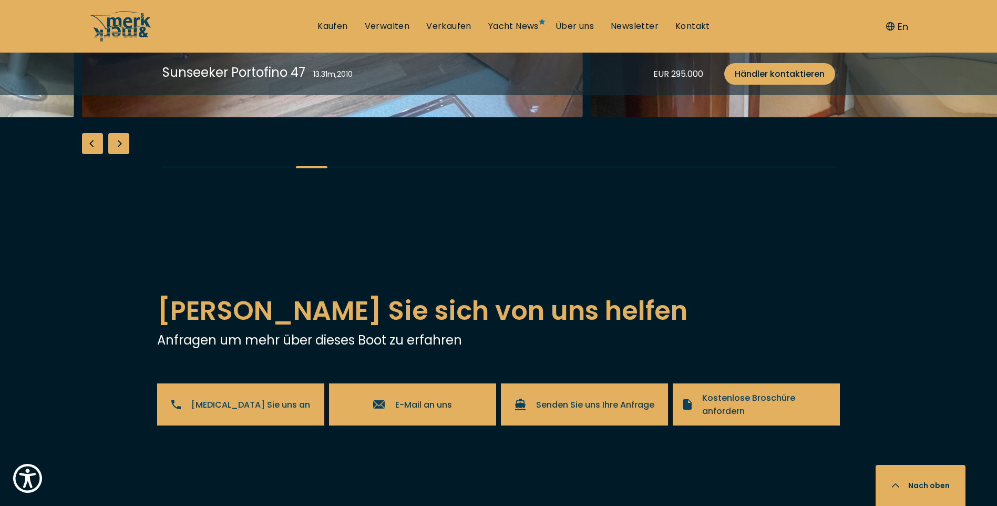
click at [91, 154] on div "Previous slide" at bounding box center [92, 143] width 21 height 21
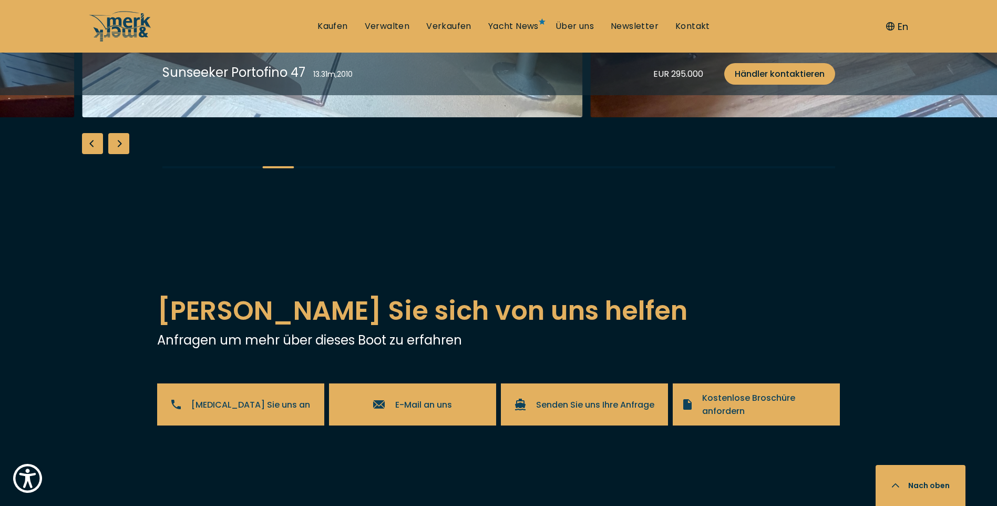
click at [91, 154] on div "Previous slide" at bounding box center [92, 143] width 21 height 21
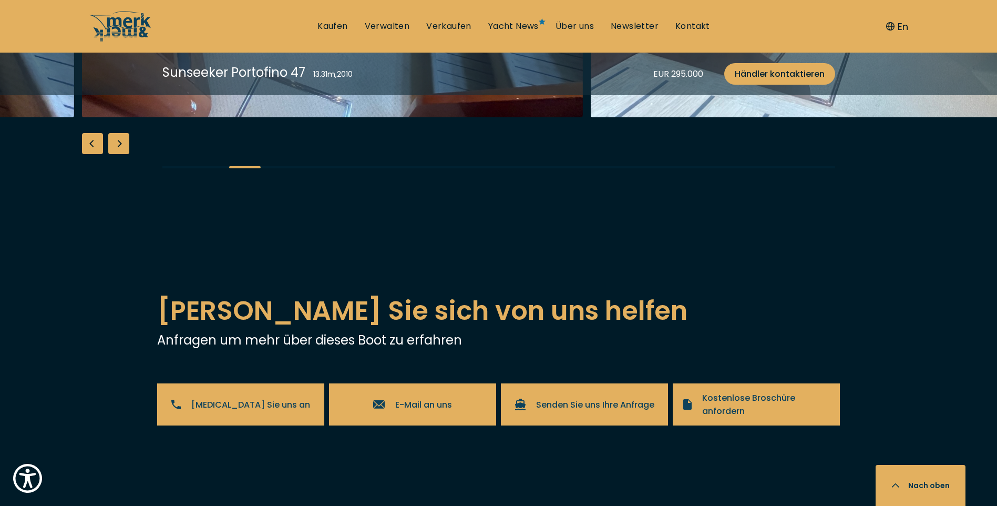
click at [91, 154] on div "Previous slide" at bounding box center [92, 143] width 21 height 21
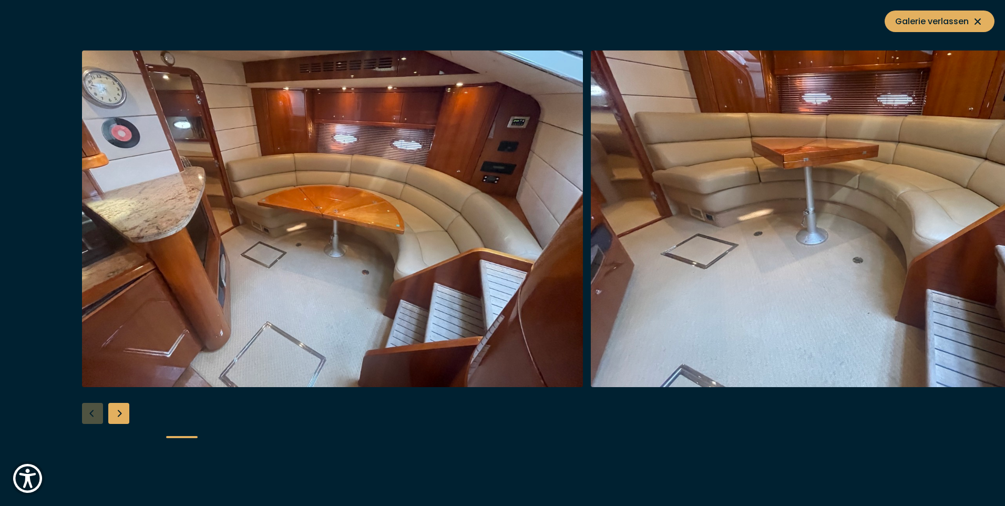
click at [121, 410] on div "Next slide" at bounding box center [118, 413] width 21 height 21
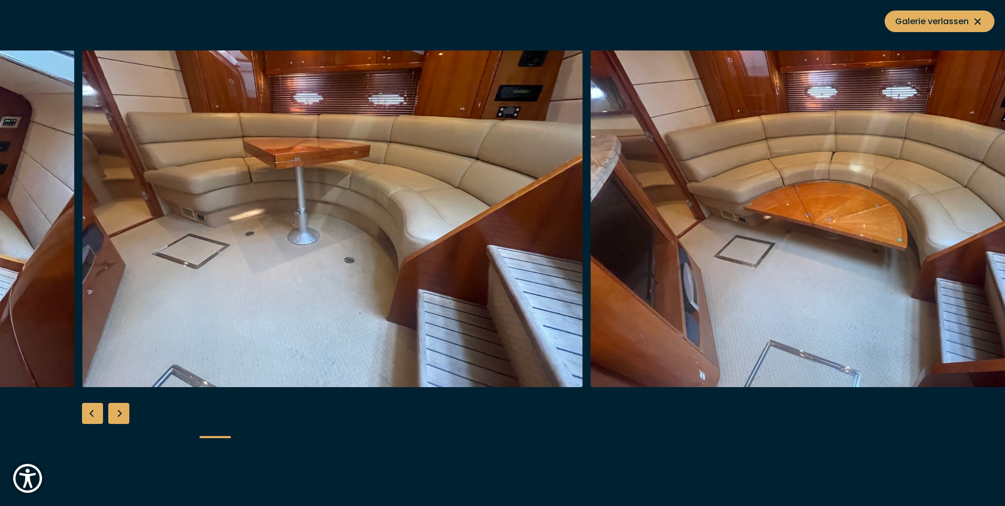
click at [116, 410] on div "Next slide" at bounding box center [118, 413] width 21 height 21
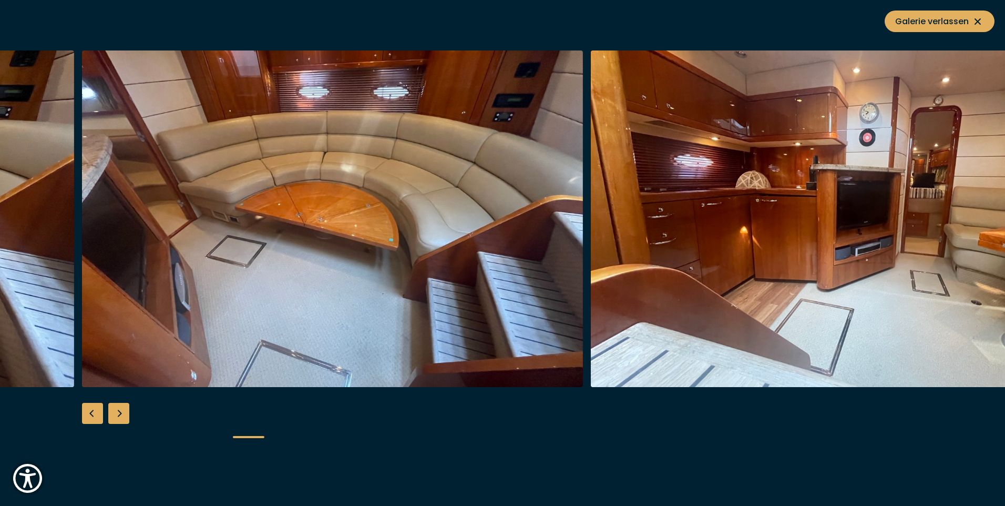
click at [119, 408] on div "Next slide" at bounding box center [118, 413] width 21 height 21
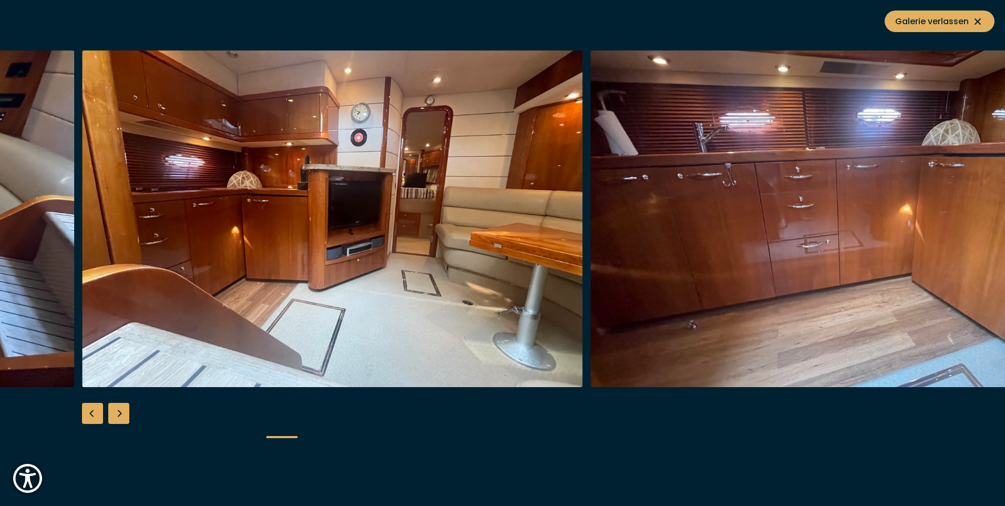
click at [120, 408] on div "Next slide" at bounding box center [118, 413] width 21 height 21
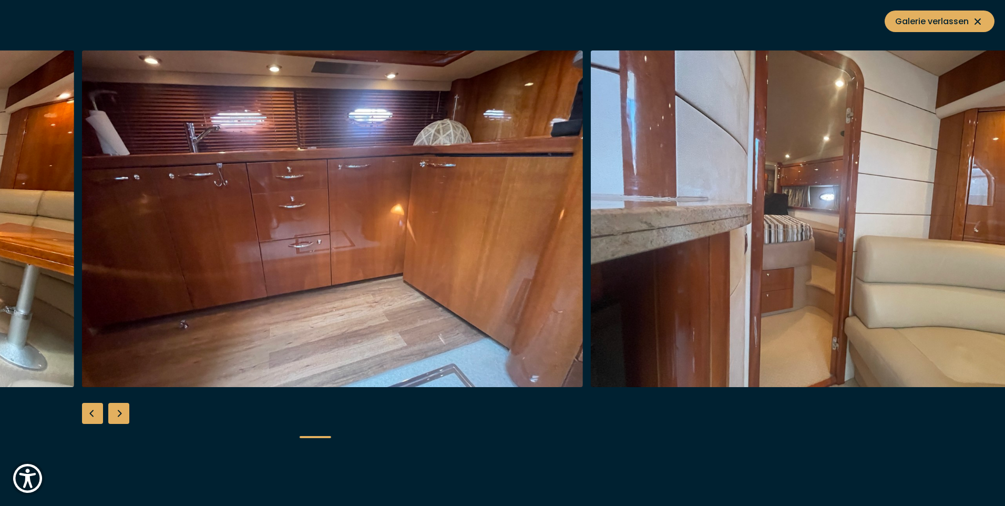
click at [116, 408] on div "Next slide" at bounding box center [118, 413] width 21 height 21
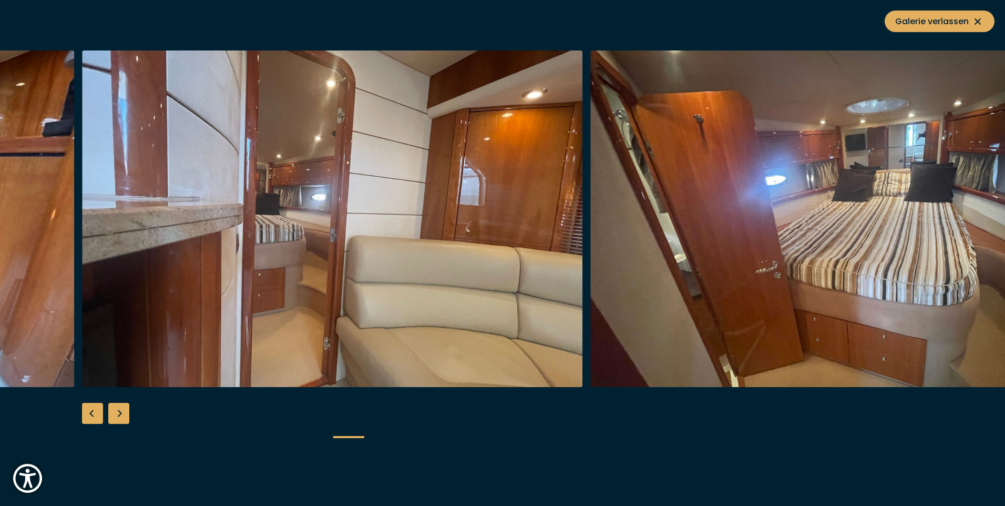
click at [242, 224] on img "button" at bounding box center [332, 218] width 501 height 336
click at [119, 410] on div "Next slide" at bounding box center [118, 413] width 21 height 21
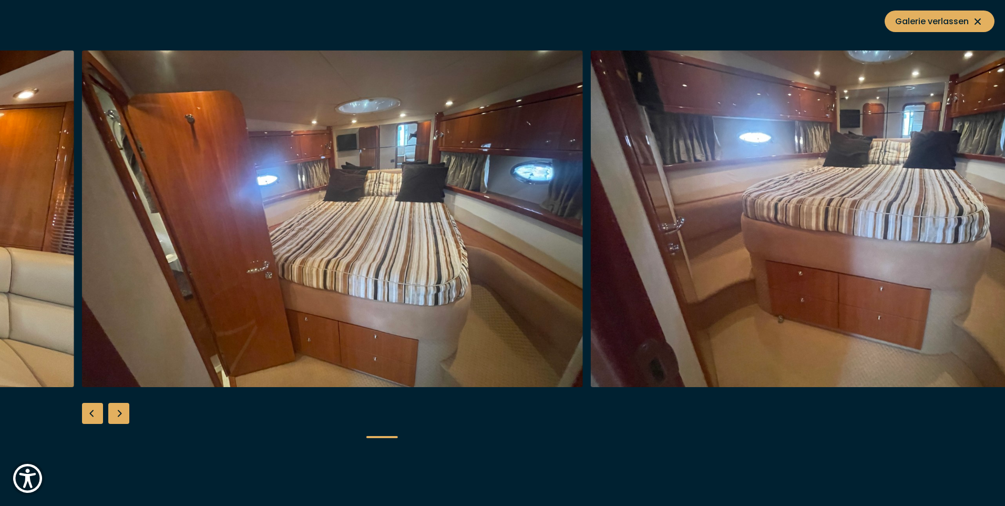
click at [120, 409] on div "Next slide" at bounding box center [118, 413] width 21 height 21
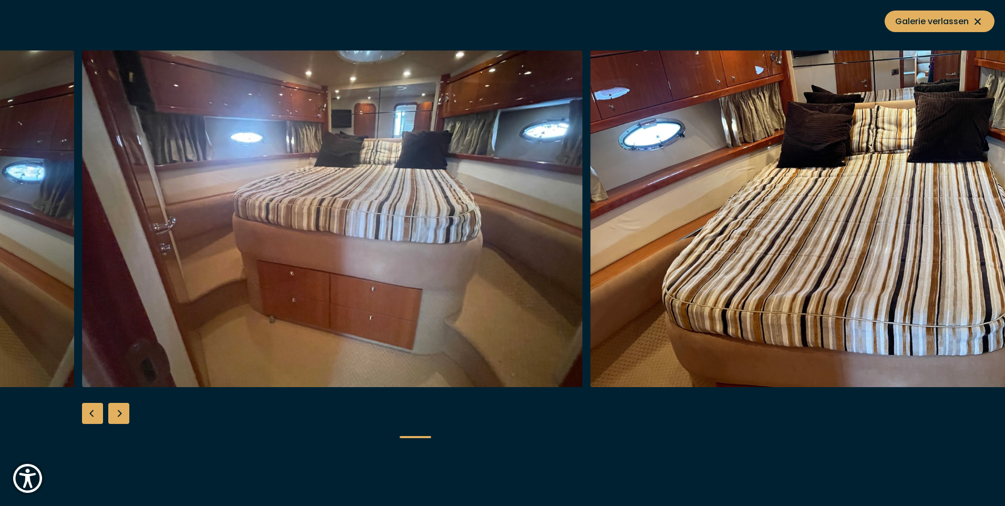
click at [276, 219] on img "button" at bounding box center [332, 218] width 501 height 336
click at [117, 413] on div "Next slide" at bounding box center [118, 413] width 21 height 21
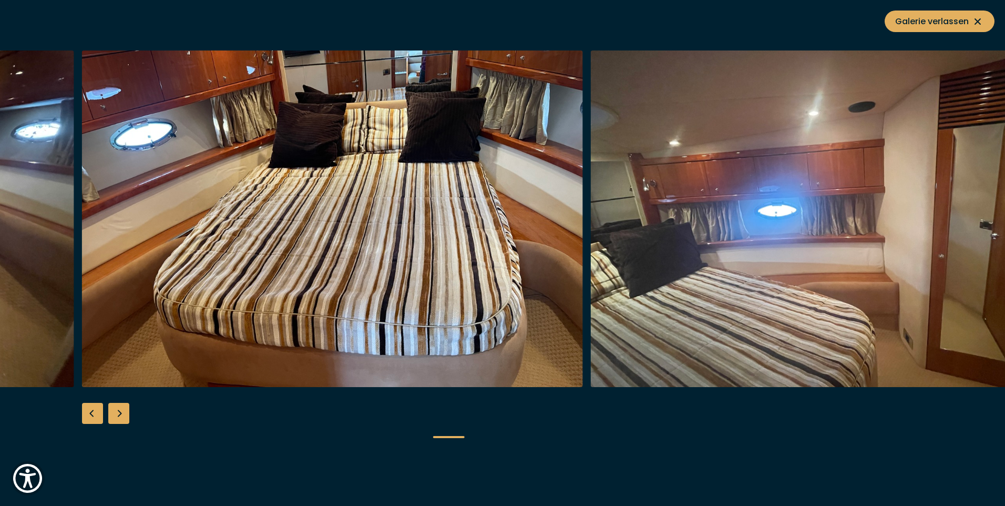
click at [254, 222] on img "button" at bounding box center [332, 218] width 501 height 336
click at [125, 410] on div "Next slide" at bounding box center [118, 413] width 21 height 21
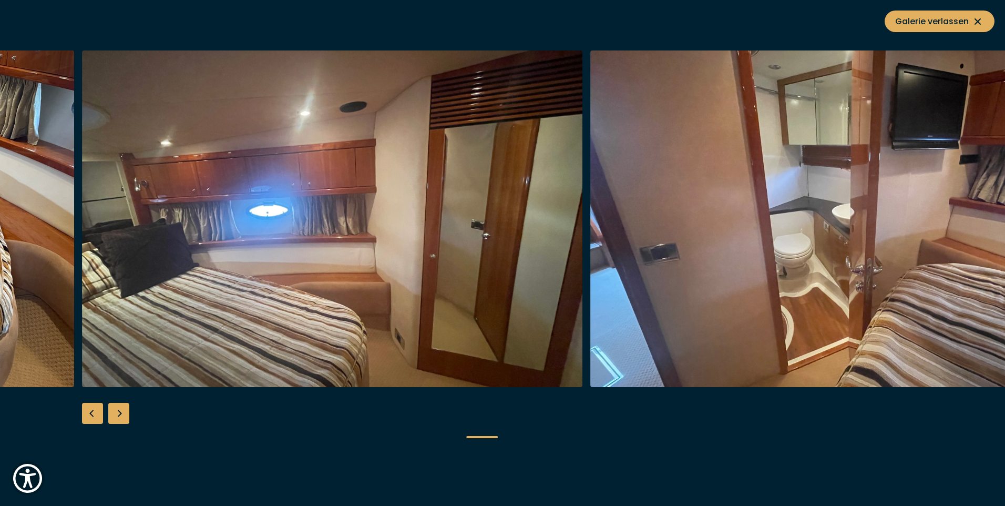
click at [271, 227] on img "button" at bounding box center [332, 218] width 501 height 336
click at [122, 411] on div "Next slide" at bounding box center [118, 413] width 21 height 21
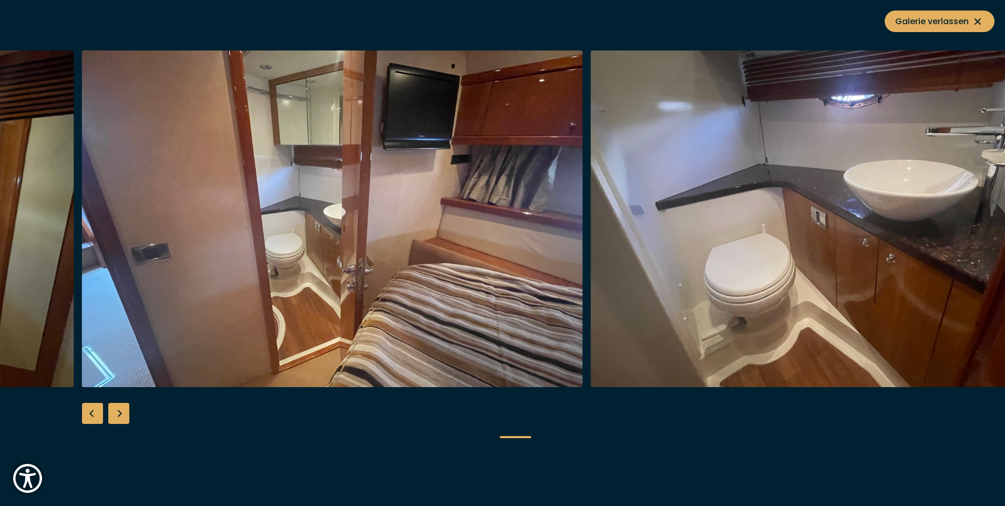
click at [296, 228] on img "button" at bounding box center [332, 218] width 501 height 336
click at [122, 408] on div "Next slide" at bounding box center [118, 413] width 21 height 21
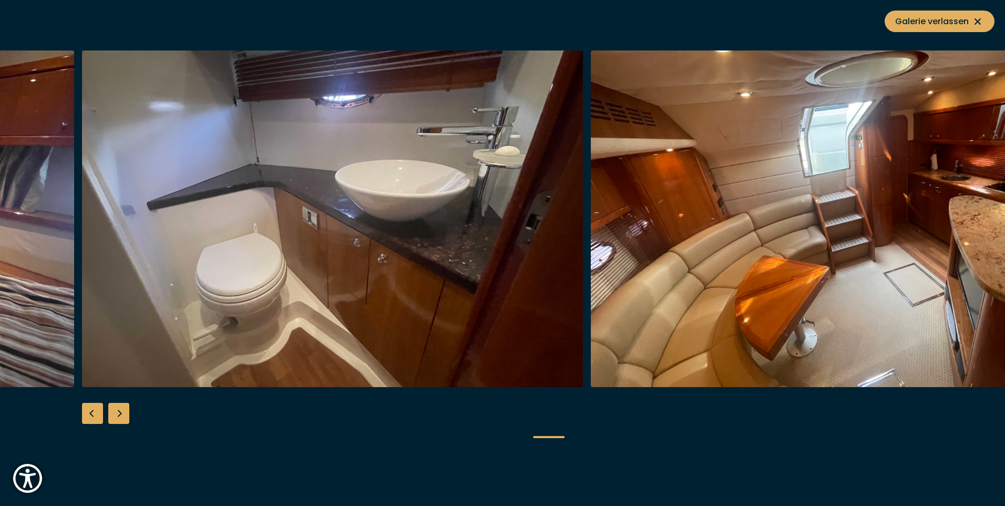
click at [271, 217] on img "button" at bounding box center [332, 218] width 501 height 336
click at [125, 413] on div "Next slide" at bounding box center [118, 413] width 21 height 21
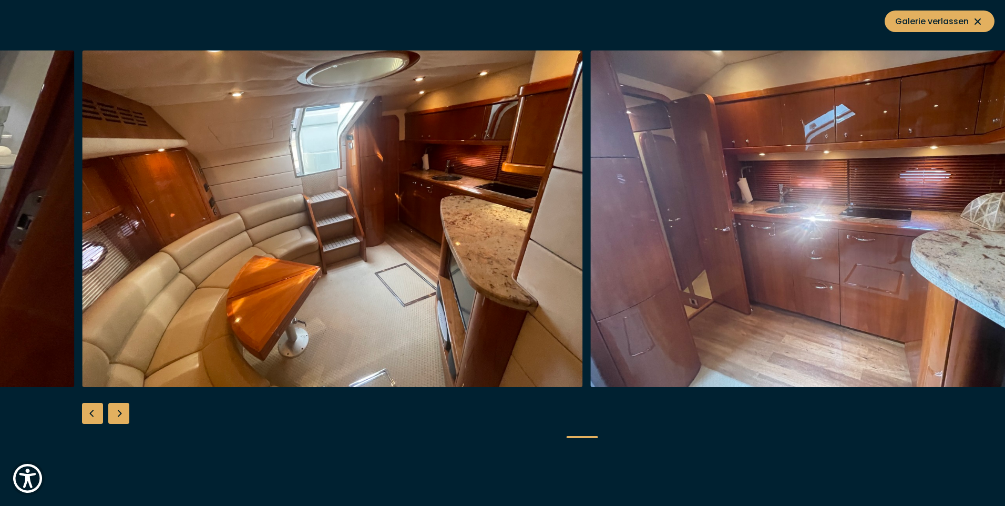
click at [290, 239] on img "button" at bounding box center [332, 218] width 501 height 336
click at [121, 406] on div "Next slide" at bounding box center [118, 413] width 21 height 21
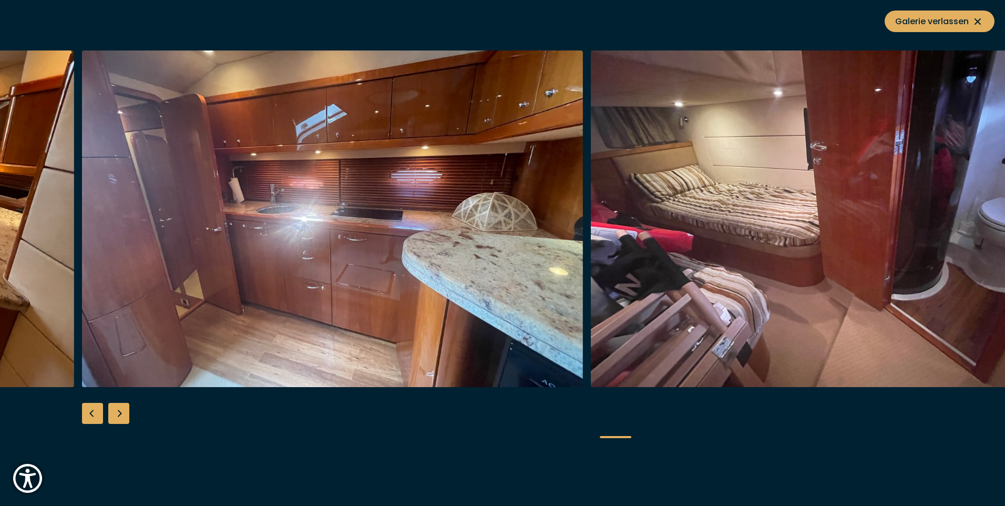
click at [308, 219] on img "button" at bounding box center [332, 218] width 501 height 336
click at [118, 414] on div "Next slide" at bounding box center [118, 413] width 21 height 21
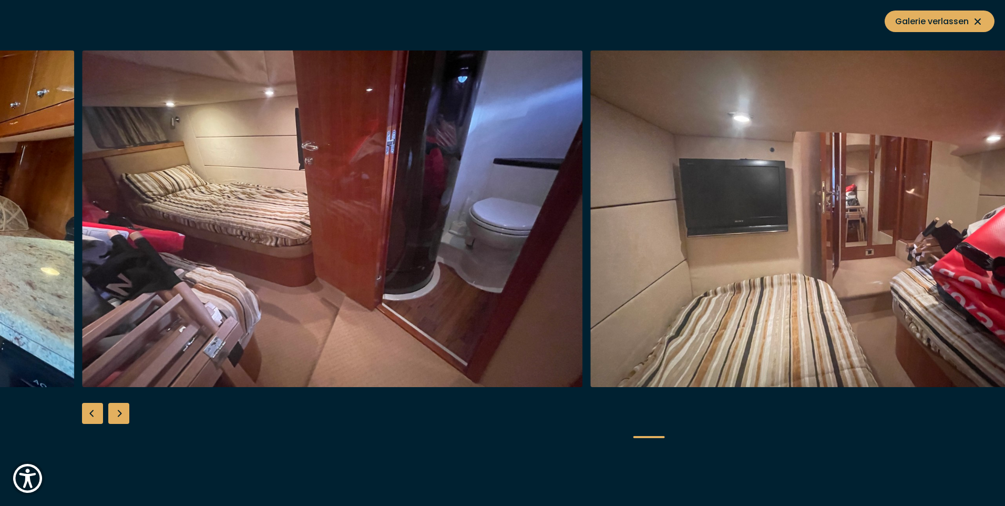
click at [180, 240] on img "button" at bounding box center [332, 218] width 501 height 336
click at [125, 414] on div "Next slide" at bounding box center [118, 413] width 21 height 21
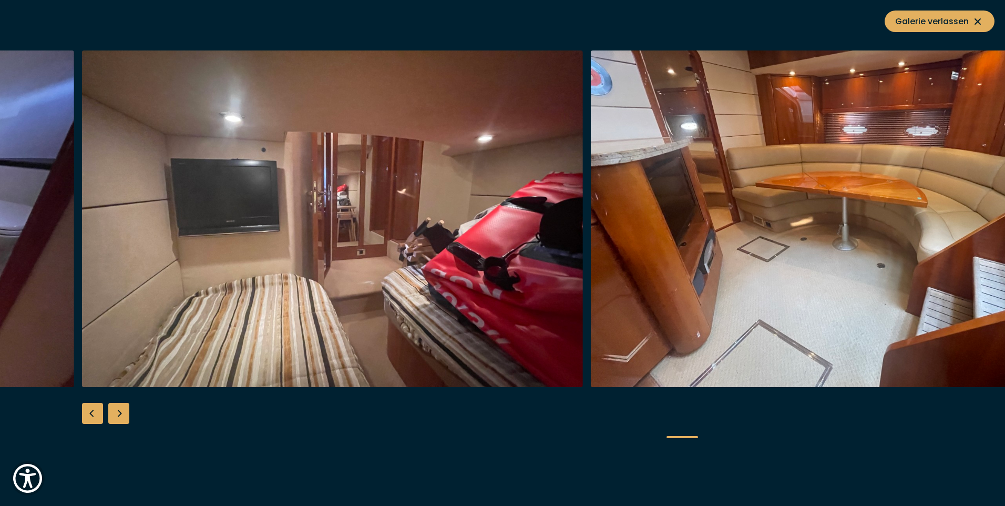
click at [336, 259] on img "button" at bounding box center [332, 218] width 501 height 336
click at [122, 407] on div "Next slide" at bounding box center [118, 413] width 21 height 21
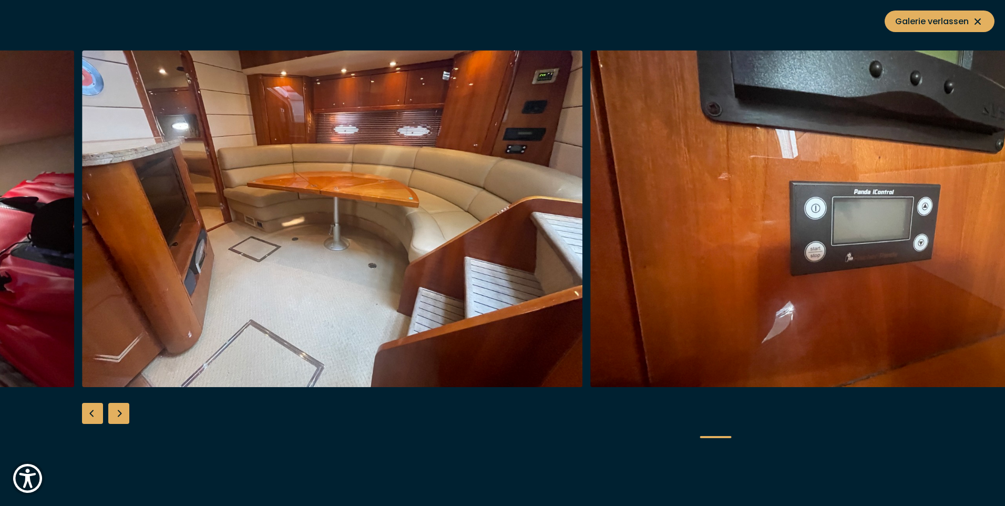
click at [244, 248] on img "button" at bounding box center [332, 218] width 501 height 336
click at [116, 409] on div "Next slide" at bounding box center [118, 413] width 21 height 21
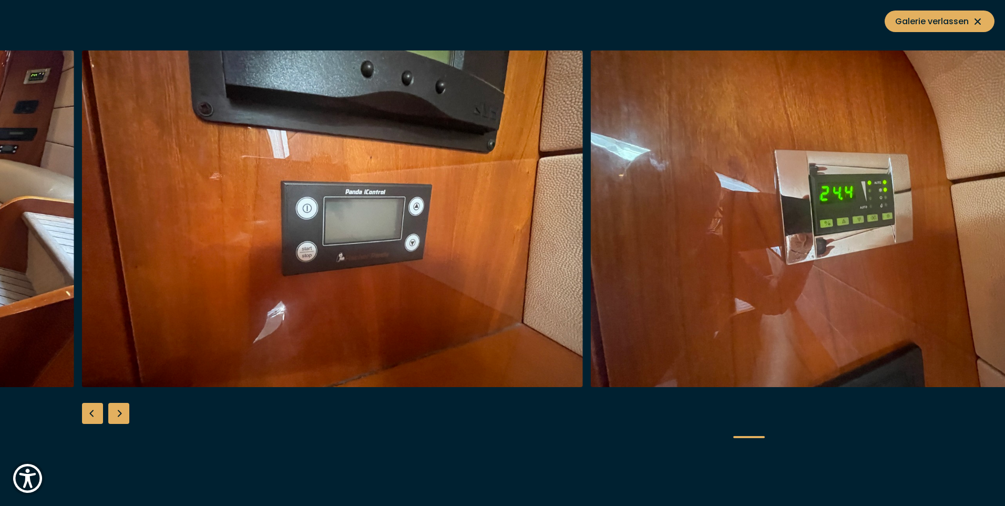
click at [331, 219] on img "button" at bounding box center [332, 218] width 501 height 336
click at [122, 410] on div "Next slide" at bounding box center [118, 413] width 21 height 21
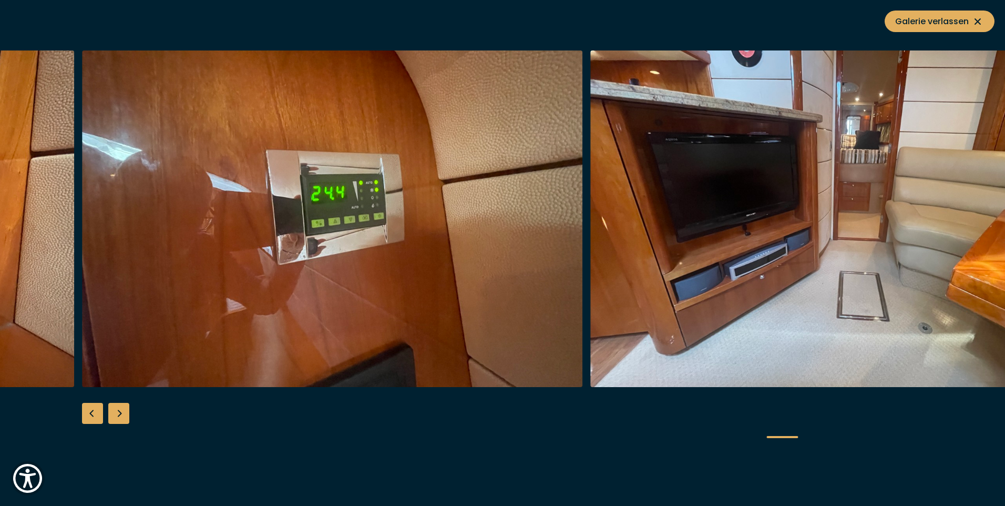
click at [309, 258] on img "button" at bounding box center [332, 218] width 501 height 336
click at [121, 413] on div "Next slide" at bounding box center [118, 413] width 21 height 21
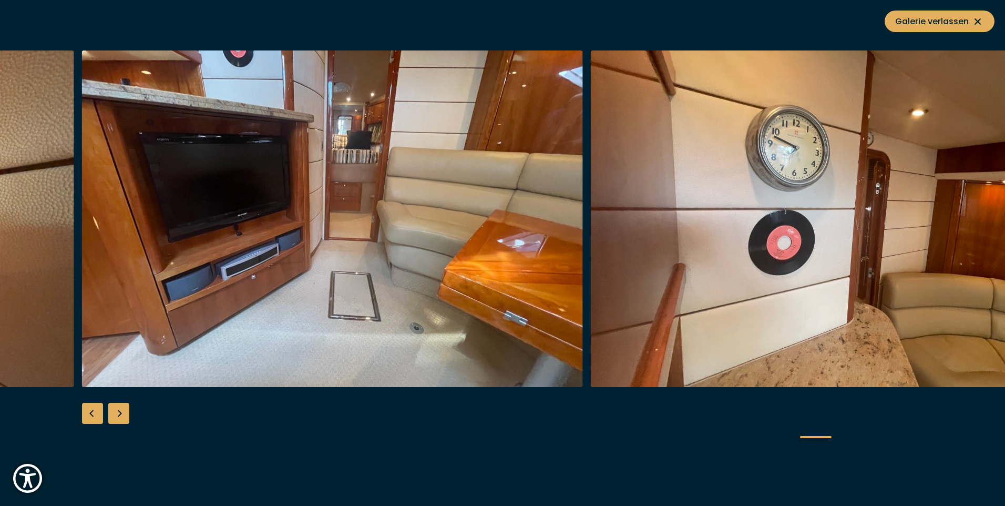
click at [316, 228] on img "button" at bounding box center [332, 218] width 501 height 336
click at [121, 410] on div "Next slide" at bounding box center [118, 413] width 21 height 21
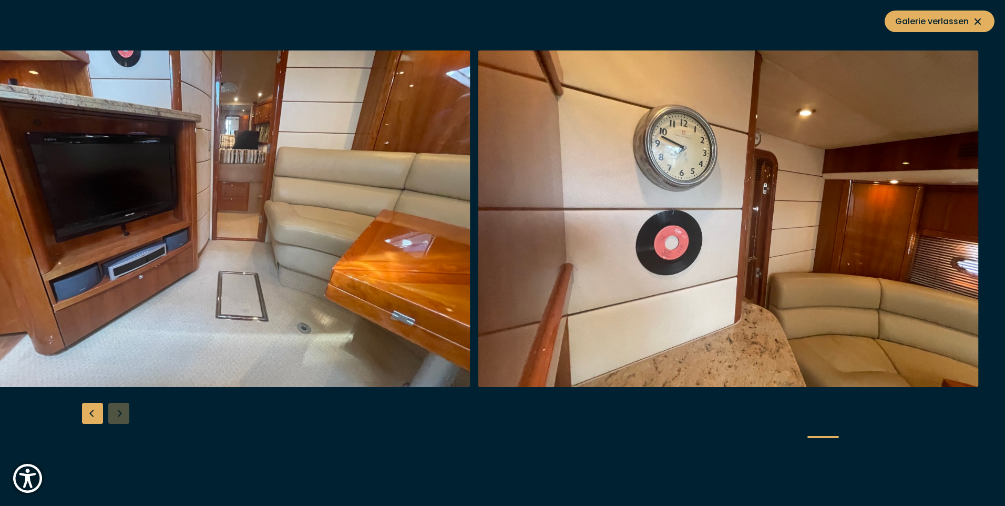
click at [578, 219] on img "button" at bounding box center [728, 218] width 501 height 336
click at [120, 406] on div at bounding box center [502, 252] width 1005 height 405
click at [899, 25] on span "Galerie verlassen" at bounding box center [939, 21] width 89 height 13
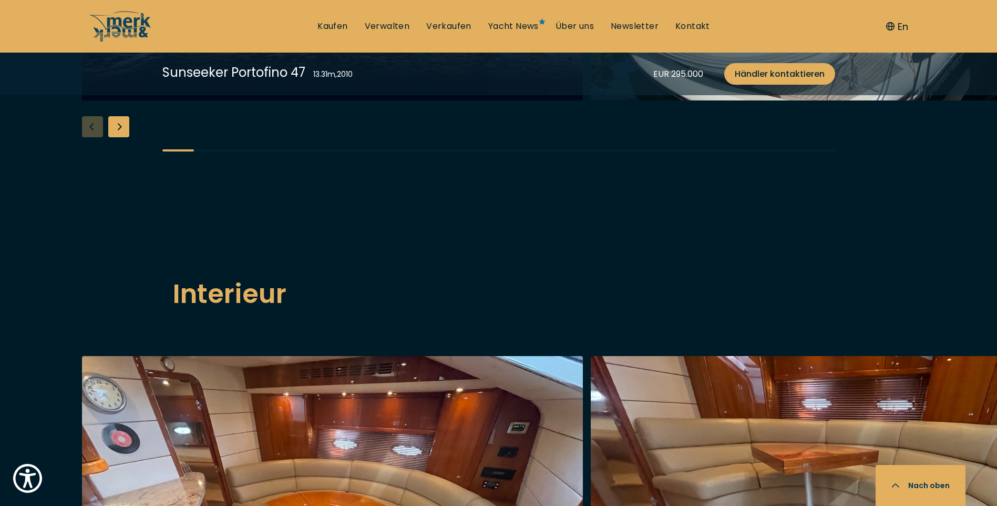
scroll to position [1156, 0]
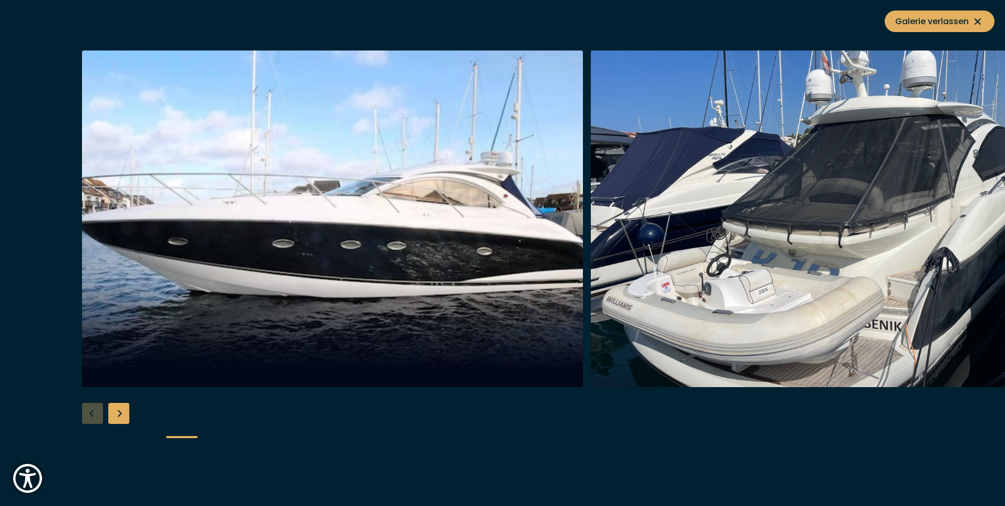
click at [118, 412] on div "Next slide" at bounding box center [118, 413] width 21 height 21
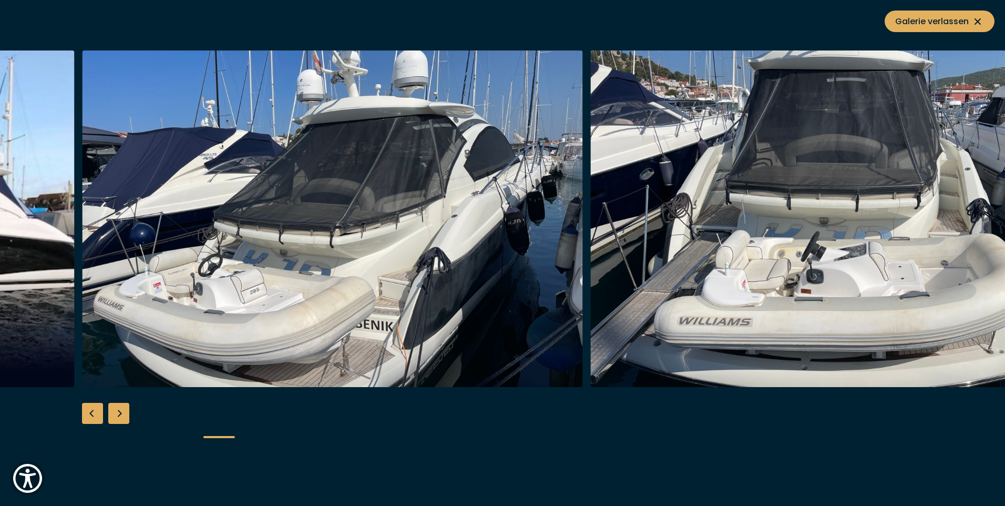
click at [280, 208] on img "button" at bounding box center [332, 218] width 501 height 336
click at [126, 414] on div "Next slide" at bounding box center [118, 413] width 21 height 21
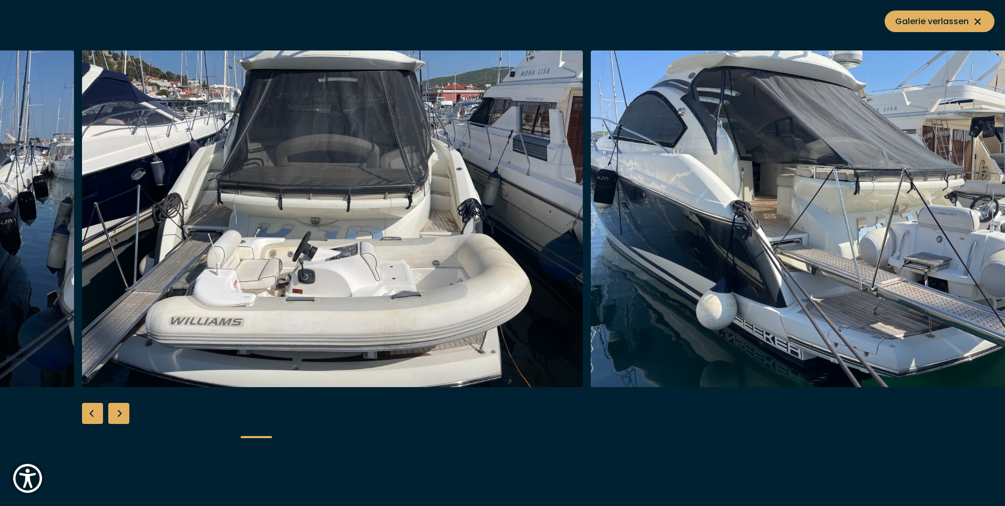
click at [244, 186] on img "button" at bounding box center [332, 218] width 501 height 336
click at [125, 408] on div "Next slide" at bounding box center [118, 413] width 21 height 21
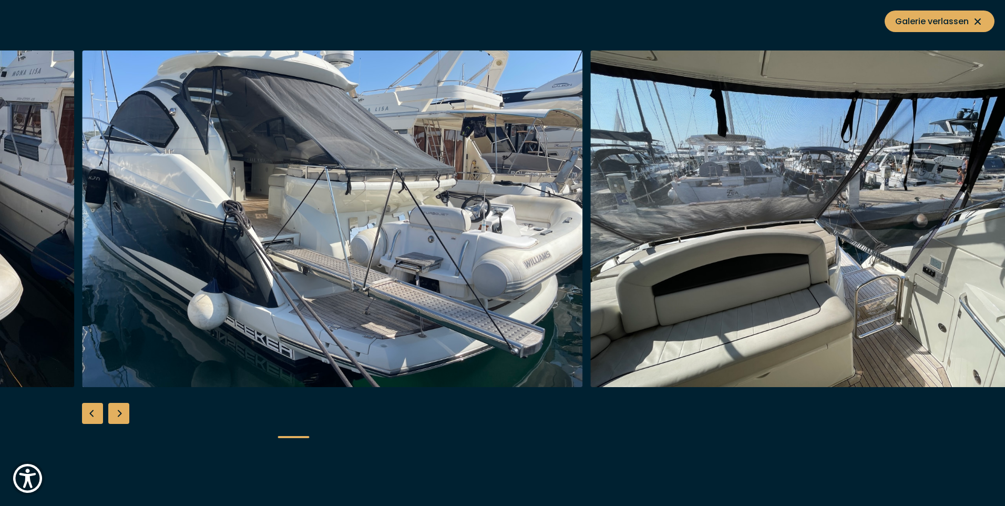
click at [295, 230] on img "button" at bounding box center [332, 218] width 501 height 336
click at [117, 407] on div "Next slide" at bounding box center [118, 413] width 21 height 21
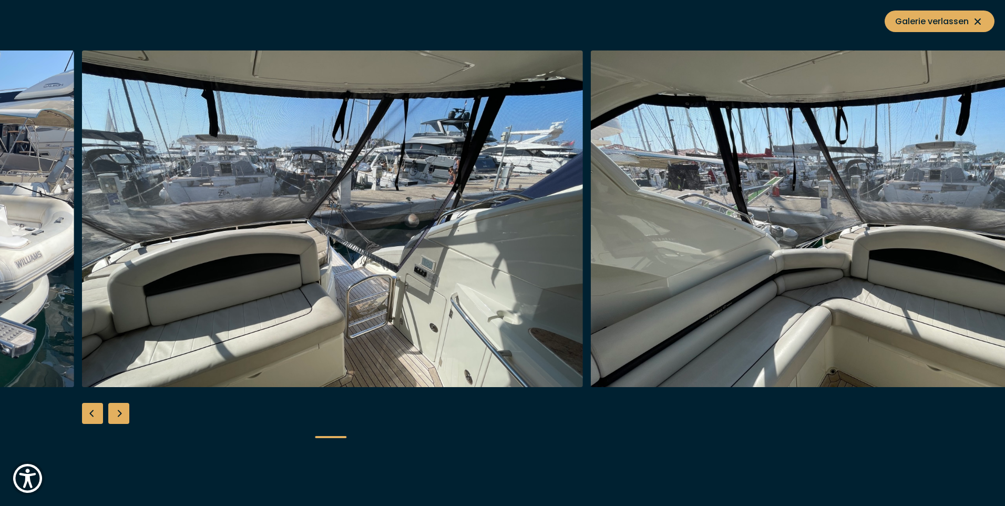
click at [294, 228] on img "button" at bounding box center [332, 218] width 501 height 336
click at [119, 411] on div "Next slide" at bounding box center [118, 413] width 21 height 21
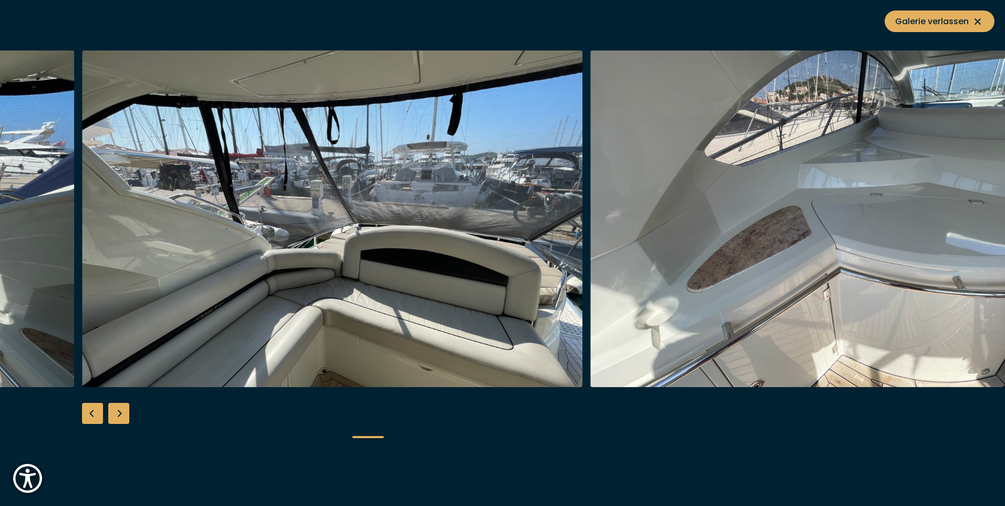
click at [121, 413] on div "Next slide" at bounding box center [118, 413] width 21 height 21
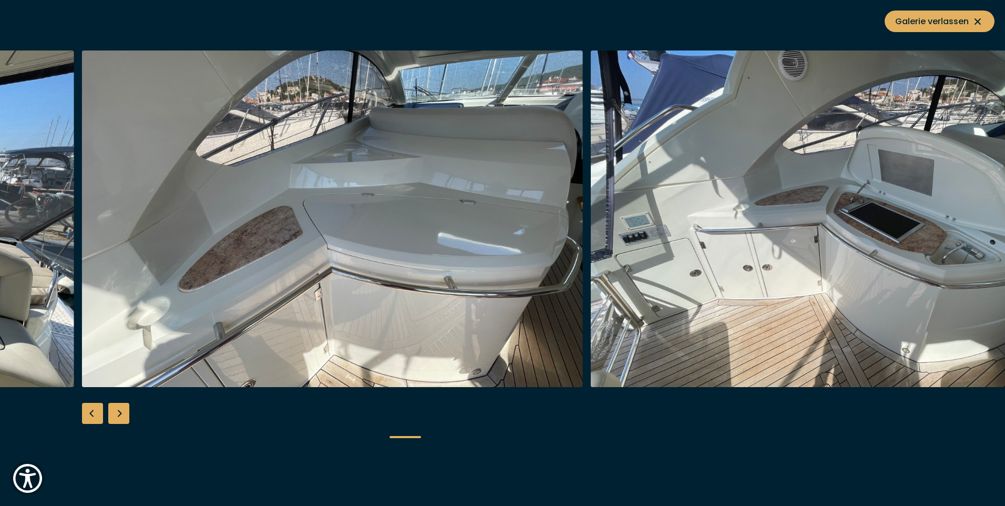
click at [118, 412] on div "Next slide" at bounding box center [118, 413] width 21 height 21
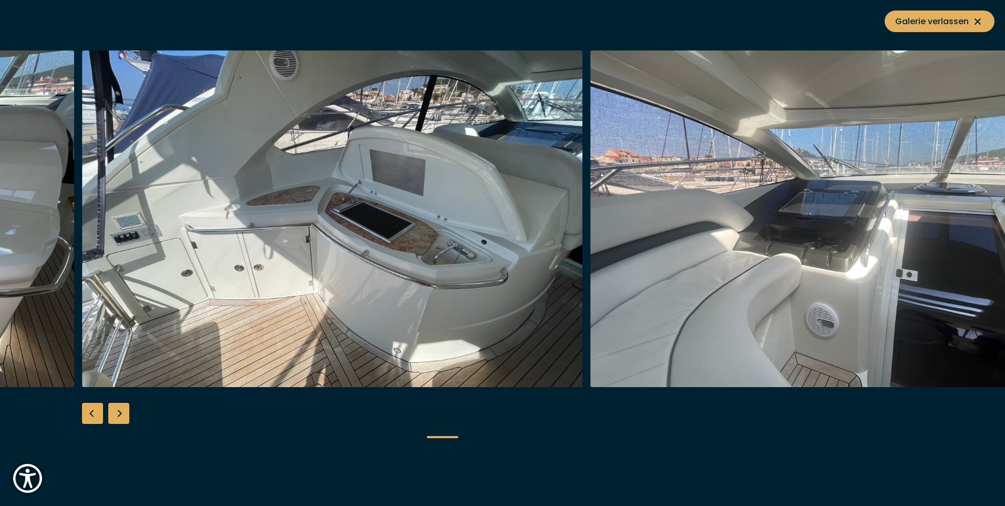
click at [122, 408] on div "Next slide" at bounding box center [118, 413] width 21 height 21
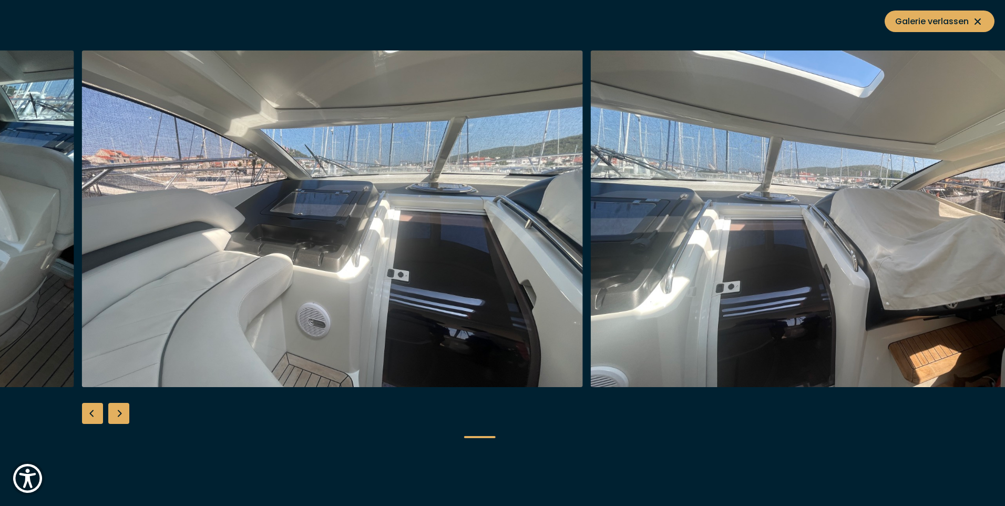
click at [118, 412] on div "Next slide" at bounding box center [118, 413] width 21 height 21
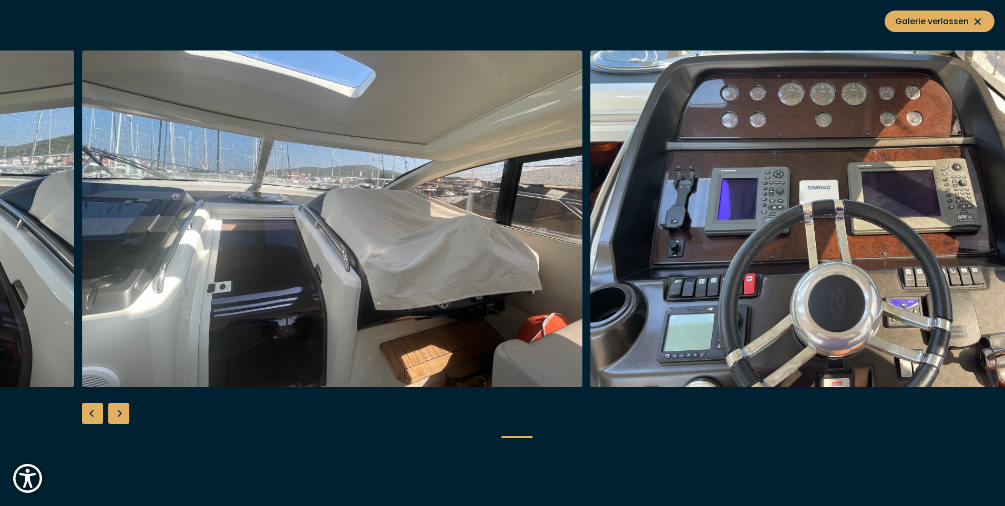
click at [114, 408] on div "Next slide" at bounding box center [118, 413] width 21 height 21
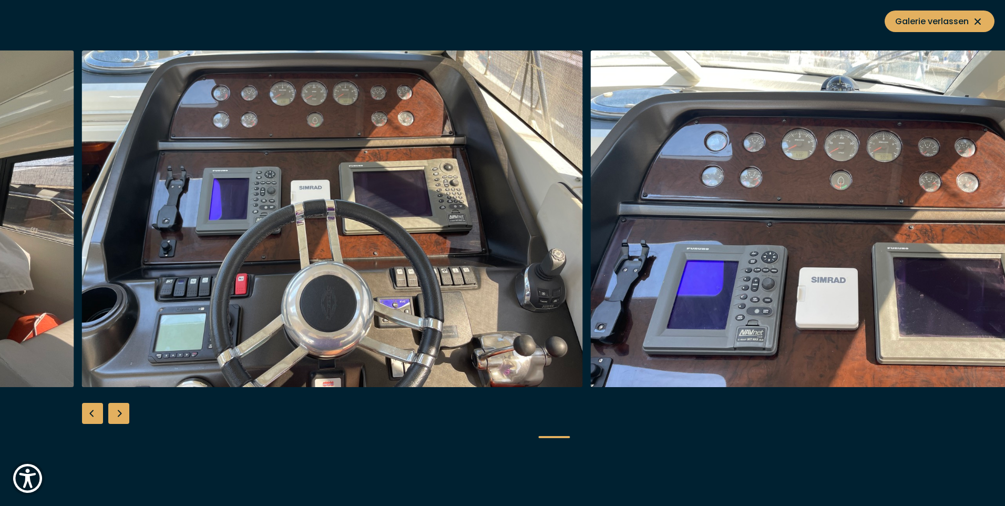
click at [117, 413] on div "Next slide" at bounding box center [118, 413] width 21 height 21
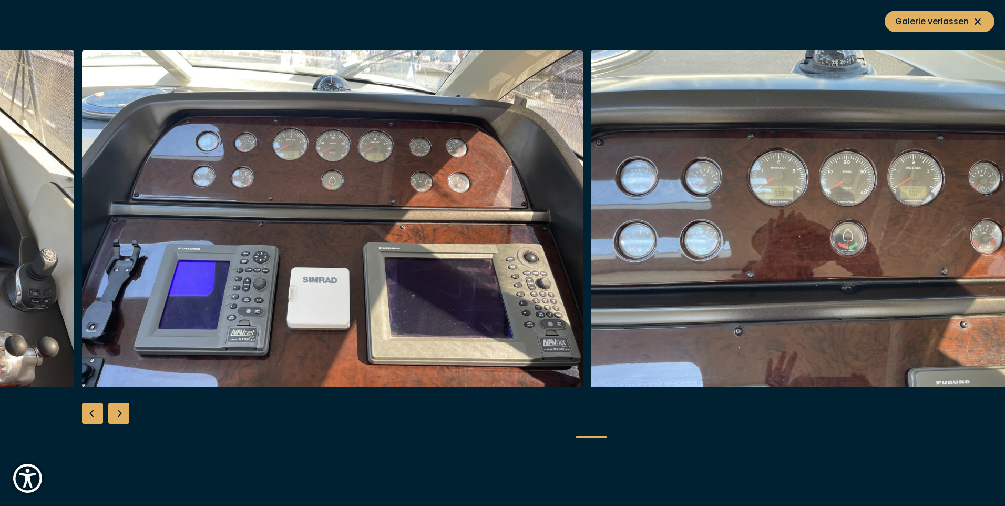
click at [120, 410] on div "Next slide" at bounding box center [118, 413] width 21 height 21
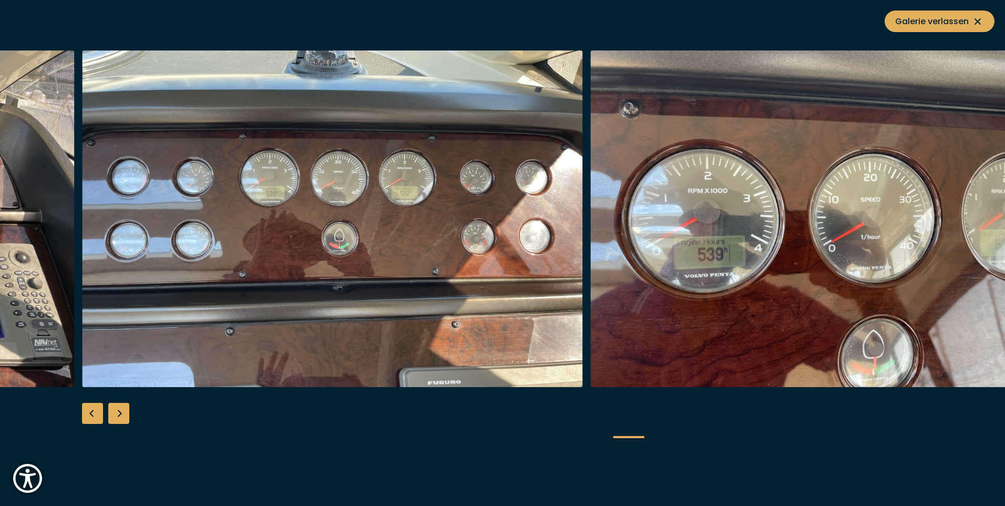
click at [119, 406] on div "Next slide" at bounding box center [118, 413] width 21 height 21
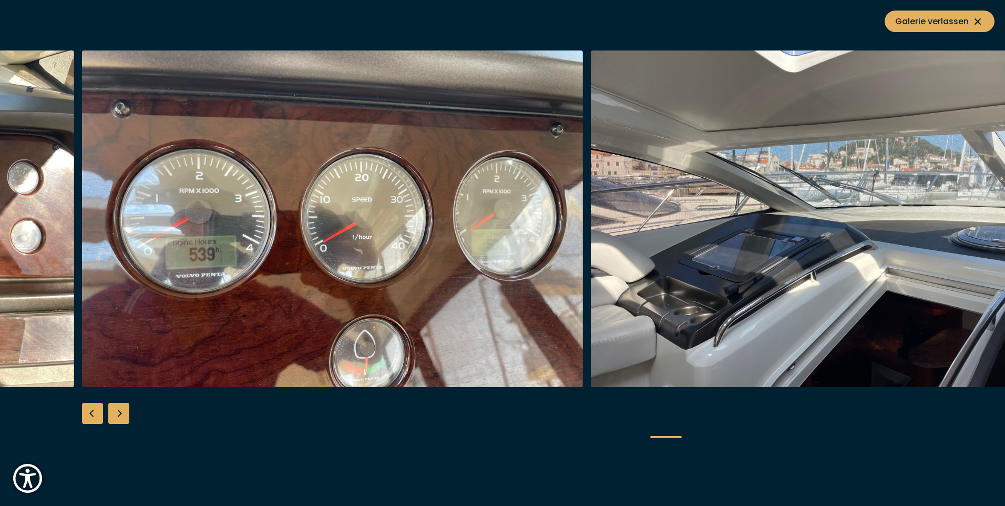
click at [232, 231] on img "button" at bounding box center [332, 218] width 501 height 336
click at [127, 410] on div "Next slide" at bounding box center [118, 413] width 21 height 21
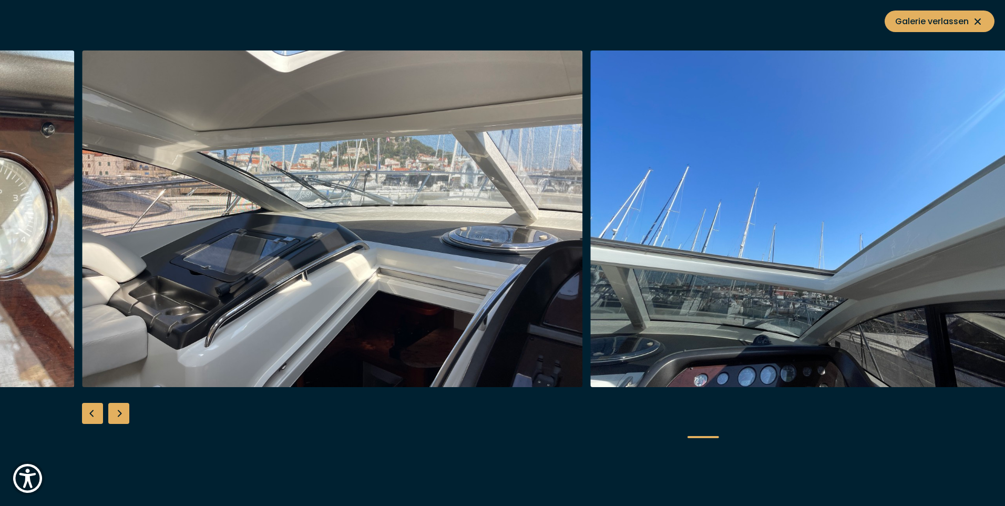
click at [222, 226] on img "button" at bounding box center [332, 218] width 501 height 336
click at [114, 410] on div "Next slide" at bounding box center [118, 413] width 21 height 21
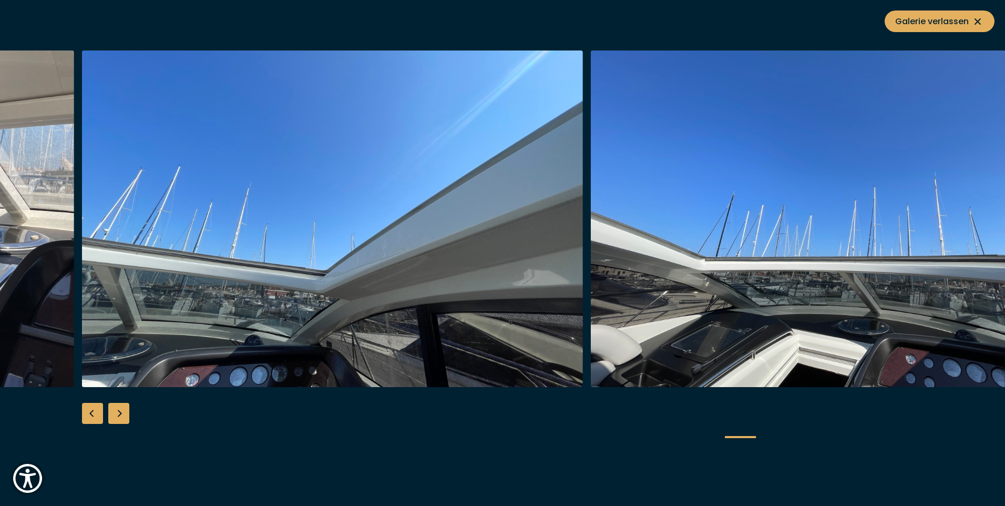
click at [120, 410] on div "Next slide" at bounding box center [118, 413] width 21 height 21
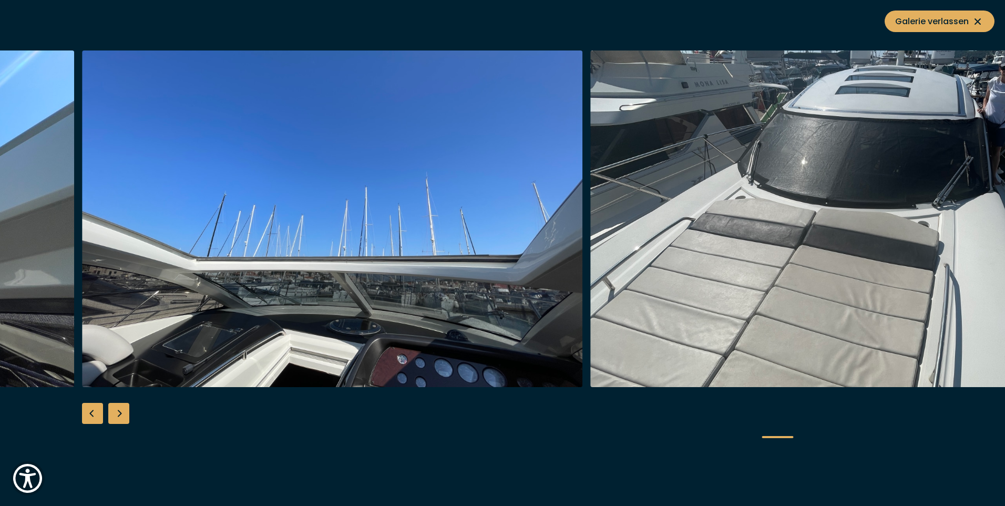
click at [125, 417] on div "Next slide" at bounding box center [118, 413] width 21 height 21
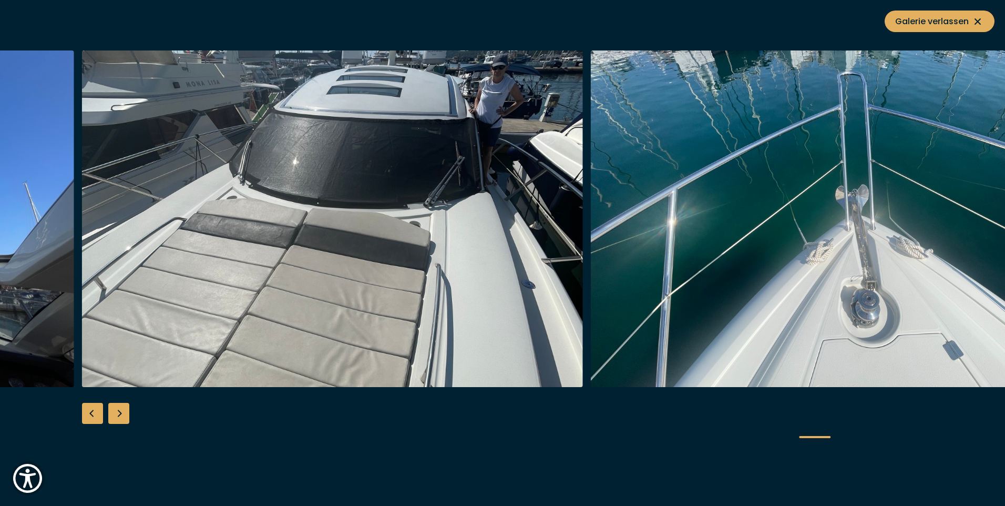
click at [116, 418] on div "Next slide" at bounding box center [118, 413] width 21 height 21
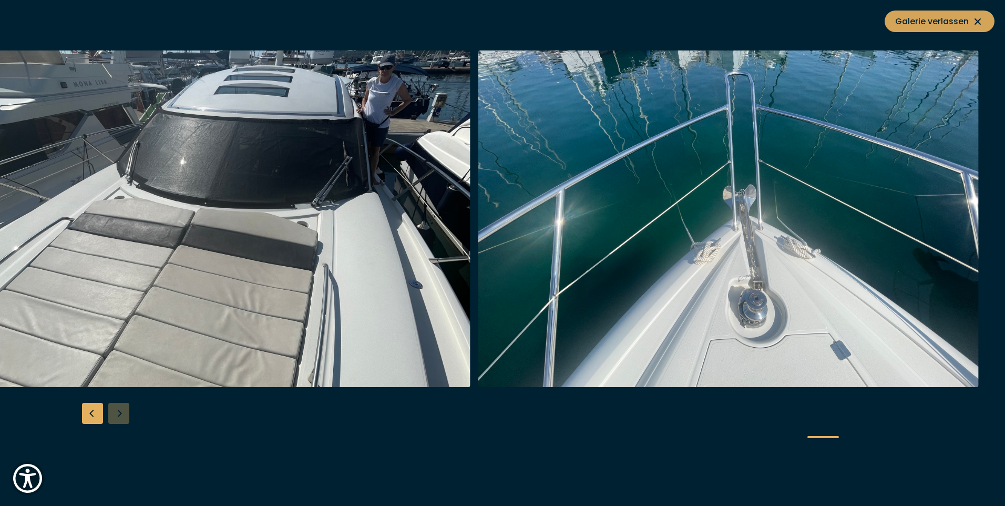
click at [967, 20] on span "Galerie verlassen" at bounding box center [939, 21] width 89 height 13
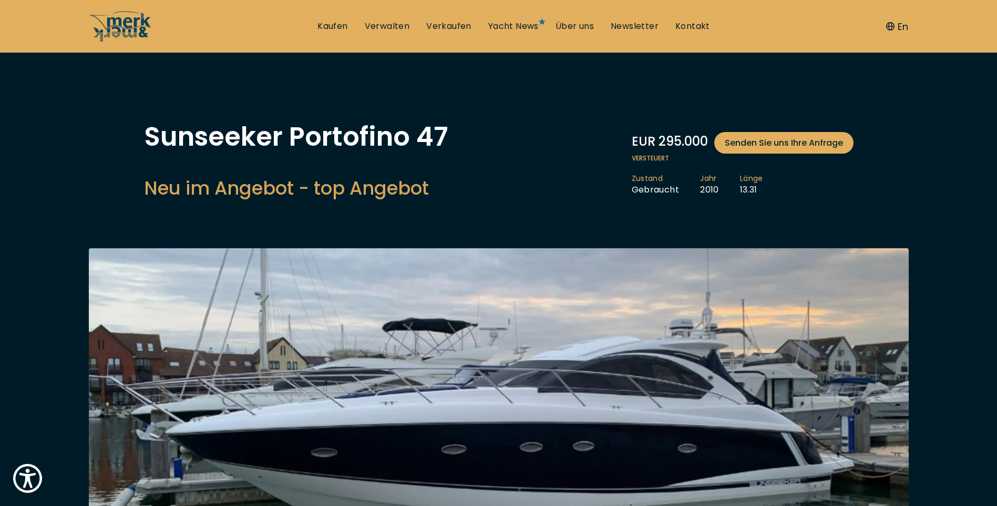
scroll to position [0, 0]
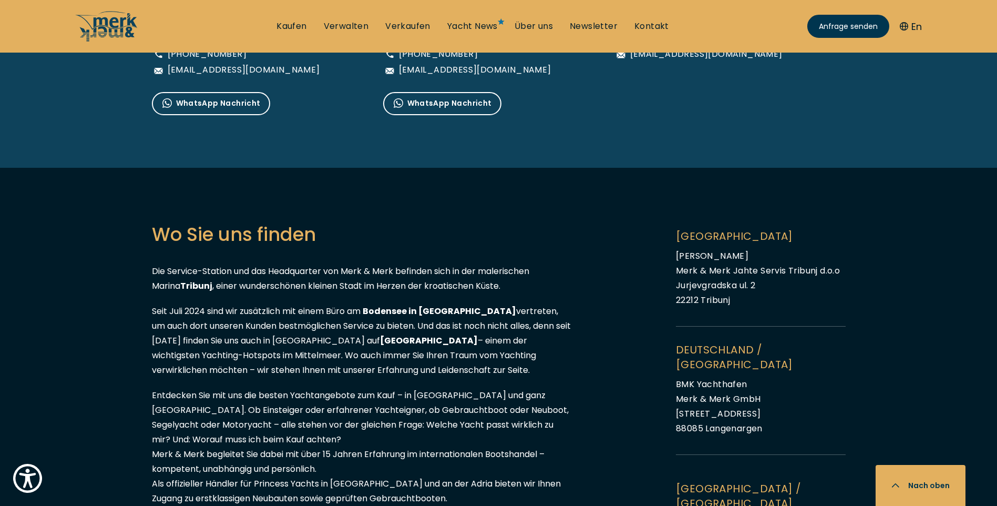
scroll to position [999, 0]
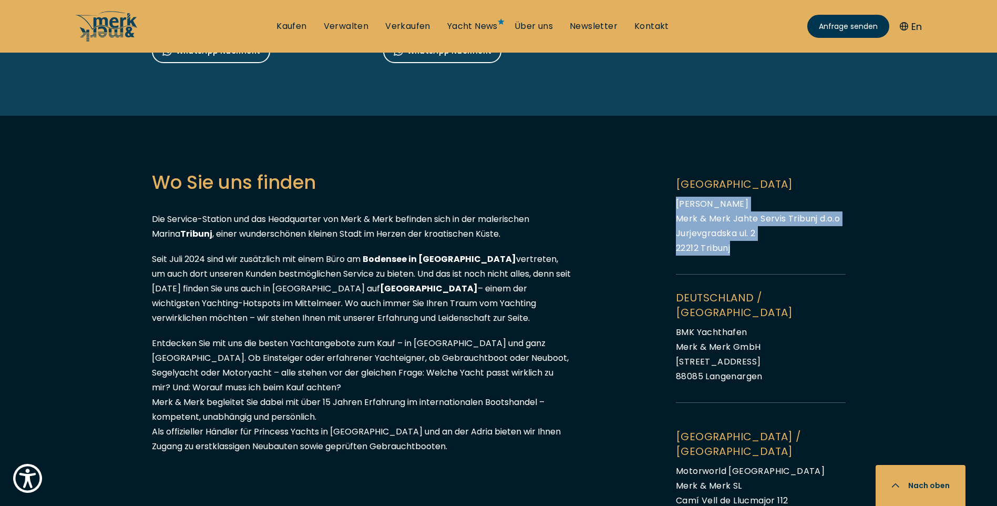
drag, startPoint x: 743, startPoint y: 248, endPoint x: 662, endPoint y: 204, distance: 91.7
click at [662, 204] on div "Wo Sie uns finden Die Service-Station und das Headquarter von Merk & Merk befin…" at bounding box center [499, 388] width 694 height 440
drag, startPoint x: 662, startPoint y: 204, endPoint x: 714, endPoint y: 218, distance: 53.2
copy span "Marina Tribunj Merk & Merk Jahte Servis Tribunj d.o.o Jurjevgradska ul. 2 22212…"
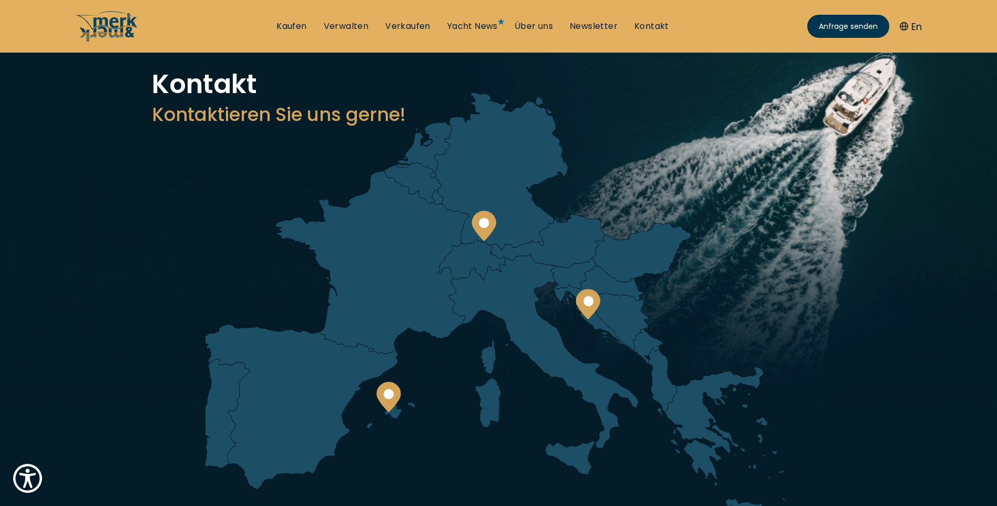
scroll to position [0, 0]
